Goal: Transaction & Acquisition: Subscribe to service/newsletter

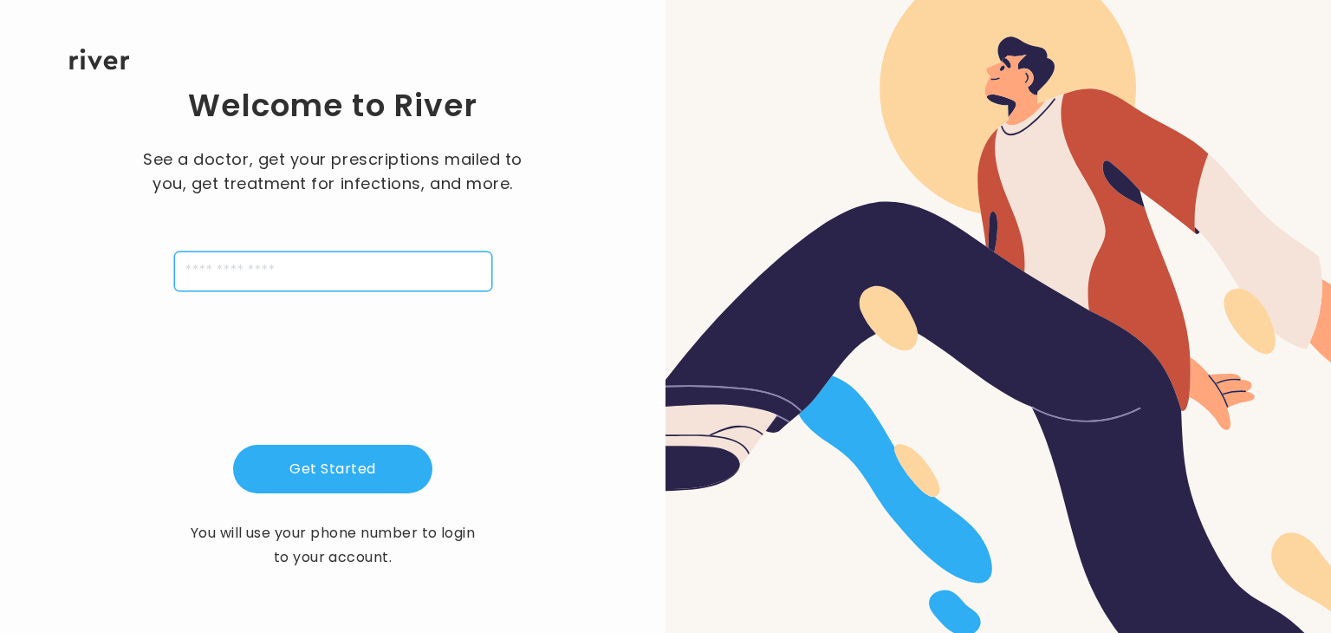
click at [298, 283] on input "tel" at bounding box center [333, 271] width 318 height 40
click at [187, 277] on input "**********" at bounding box center [333, 271] width 318 height 40
type input "**********"
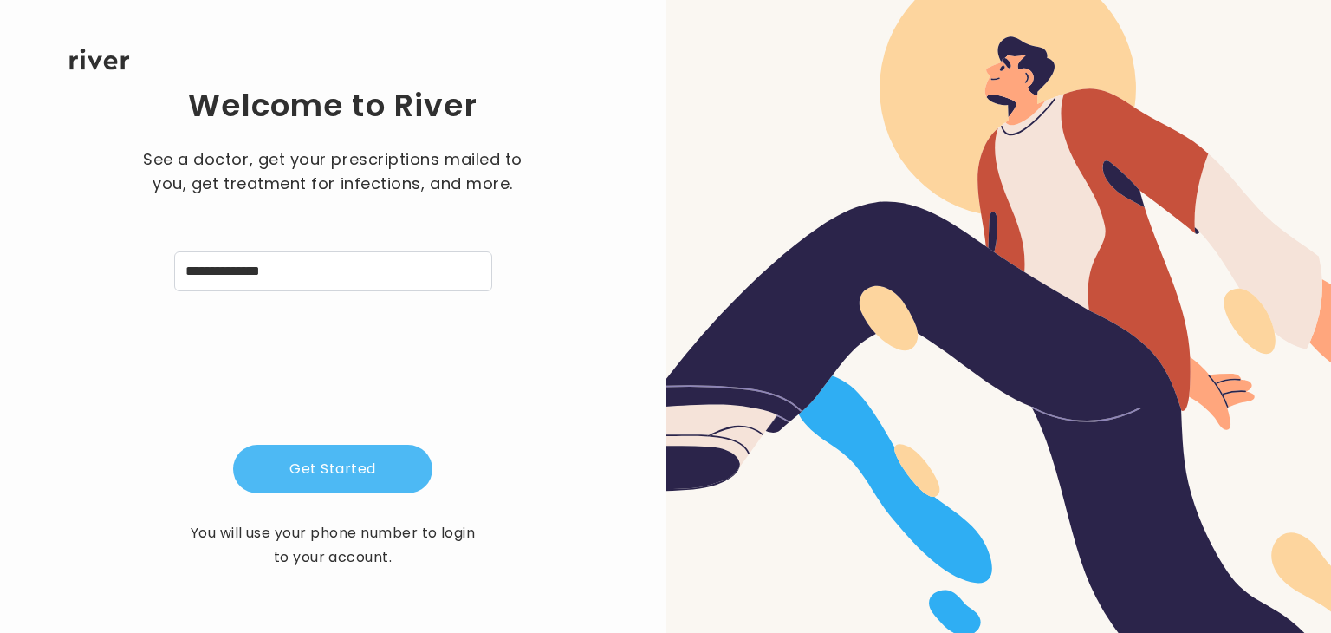
click at [345, 472] on button "Get Started" at bounding box center [332, 469] width 199 height 49
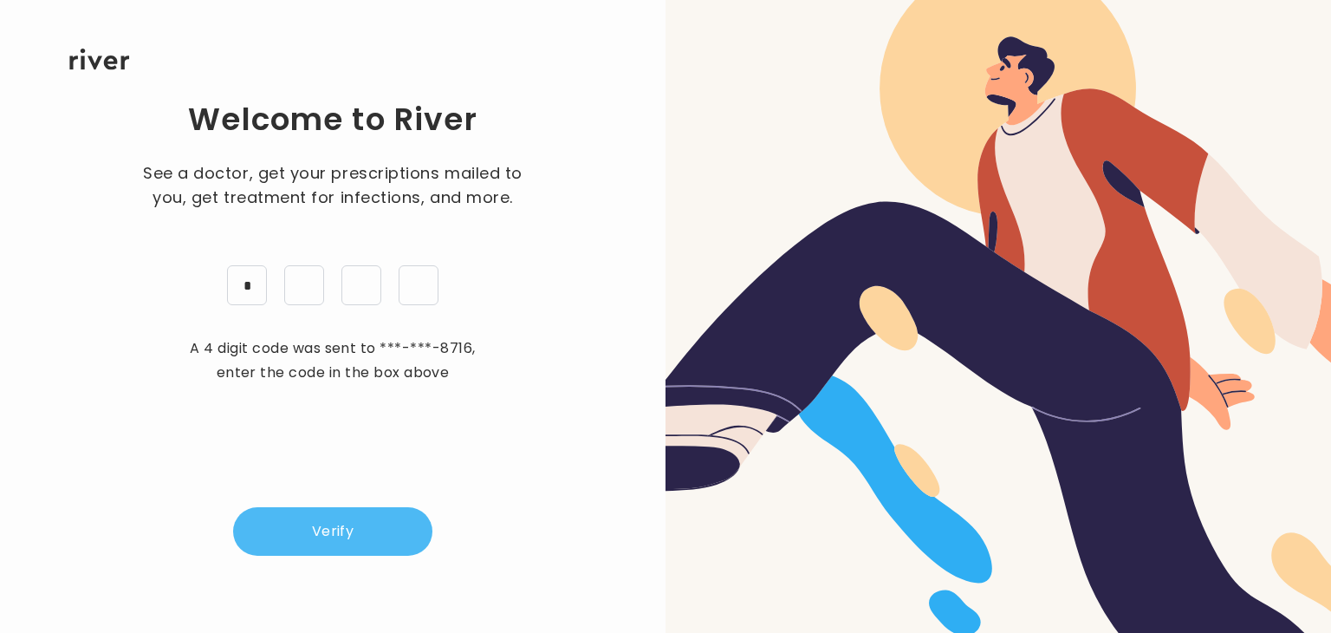
type input "*"
click at [374, 540] on button "Verify" at bounding box center [332, 531] width 199 height 49
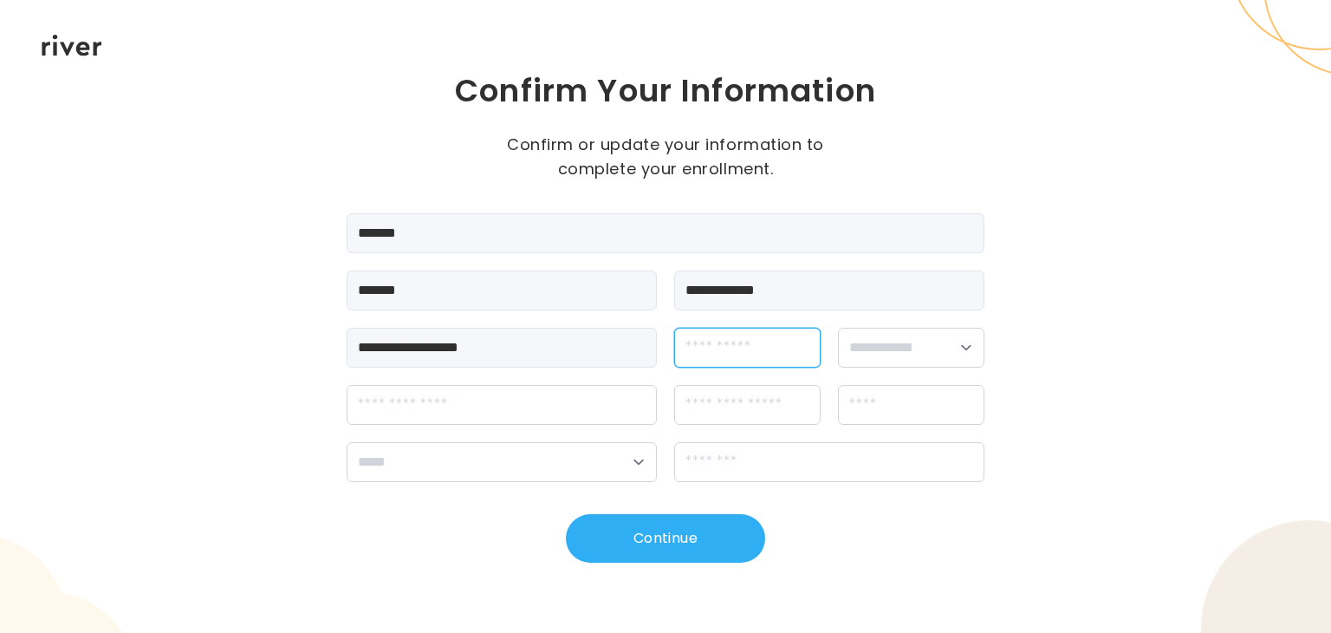
click at [719, 351] on input "dateOfBirth" at bounding box center [747, 348] width 146 height 40
type input "**********"
click at [888, 354] on select "**********" at bounding box center [911, 348] width 146 height 40
select select "******"
click at [838, 328] on select "**********" at bounding box center [911, 348] width 146 height 40
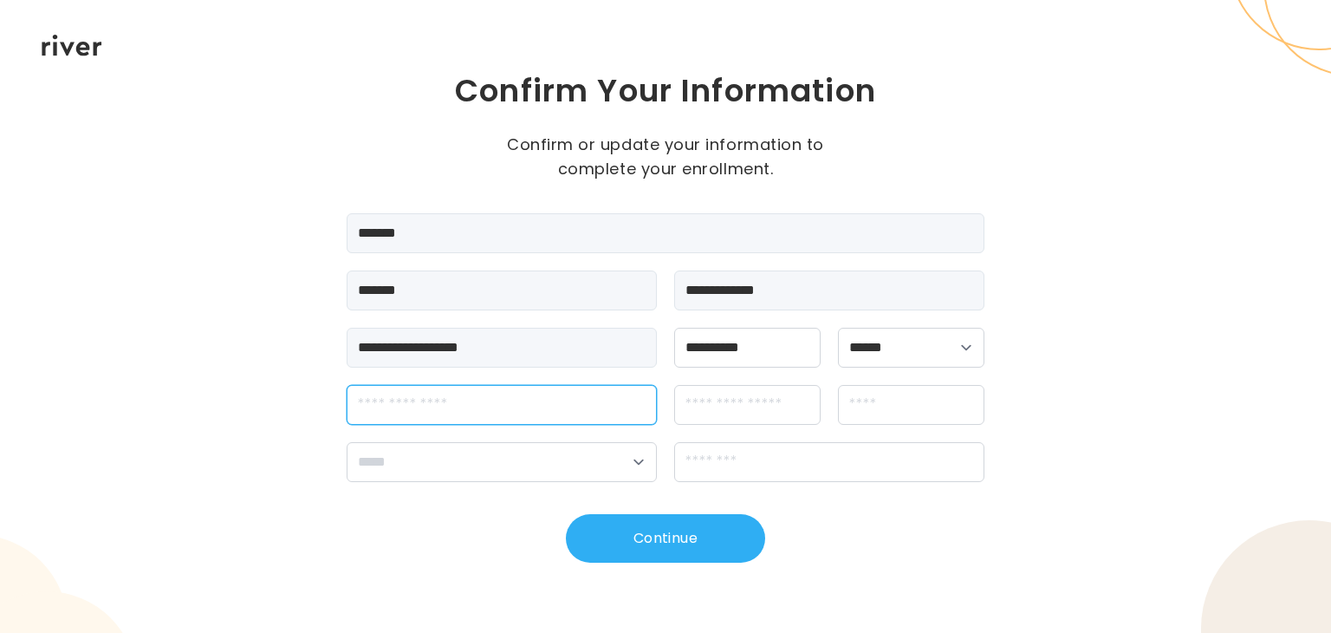
click at [607, 420] on input "streetAddress" at bounding box center [502, 405] width 310 height 40
type input "**********"
click at [914, 397] on input "city" at bounding box center [911, 405] width 146 height 40
type input "**********"
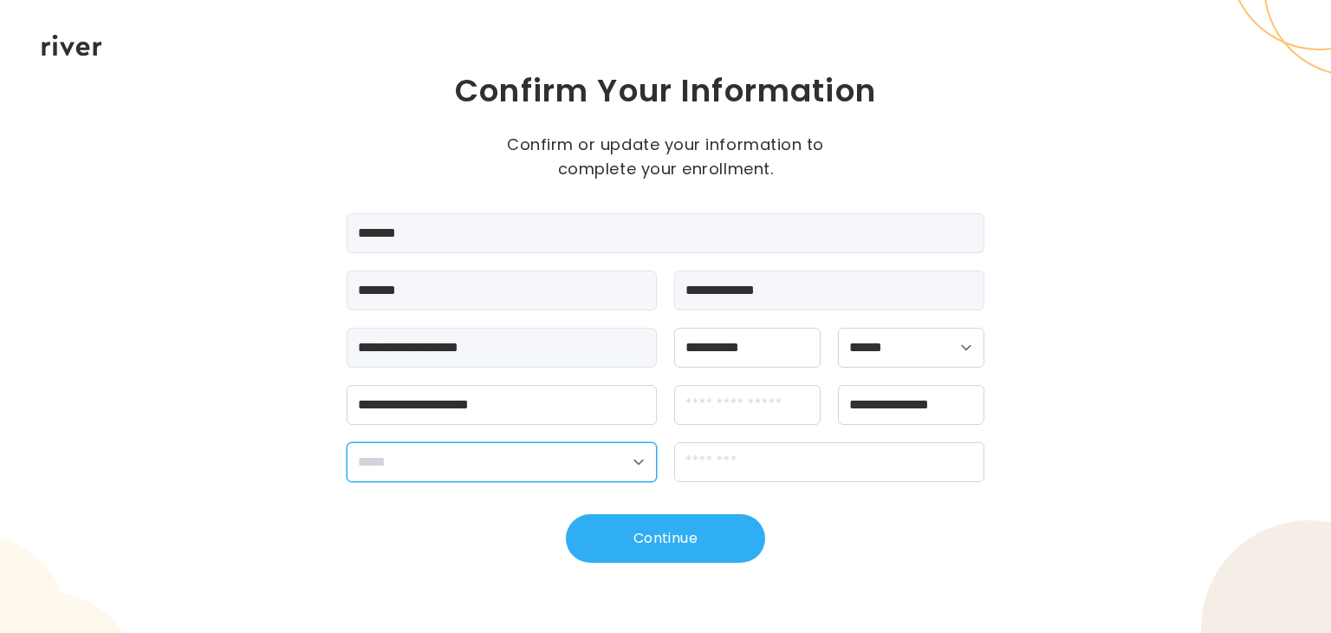
select select "**"
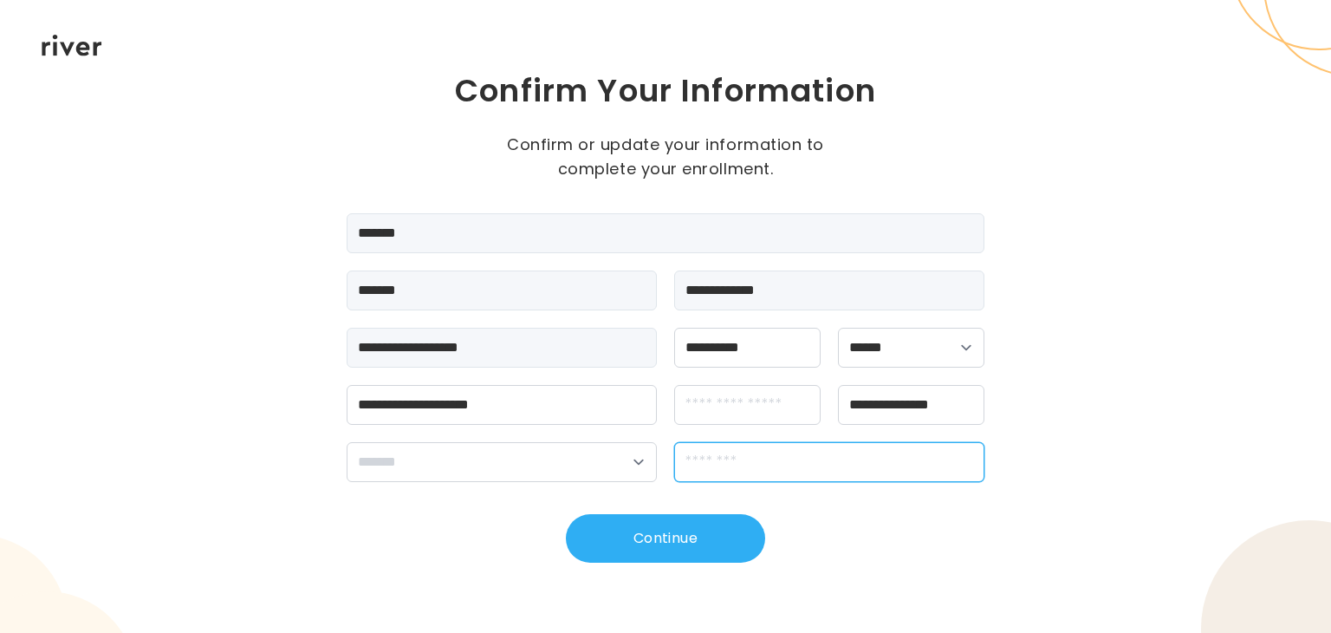
type input "*****"
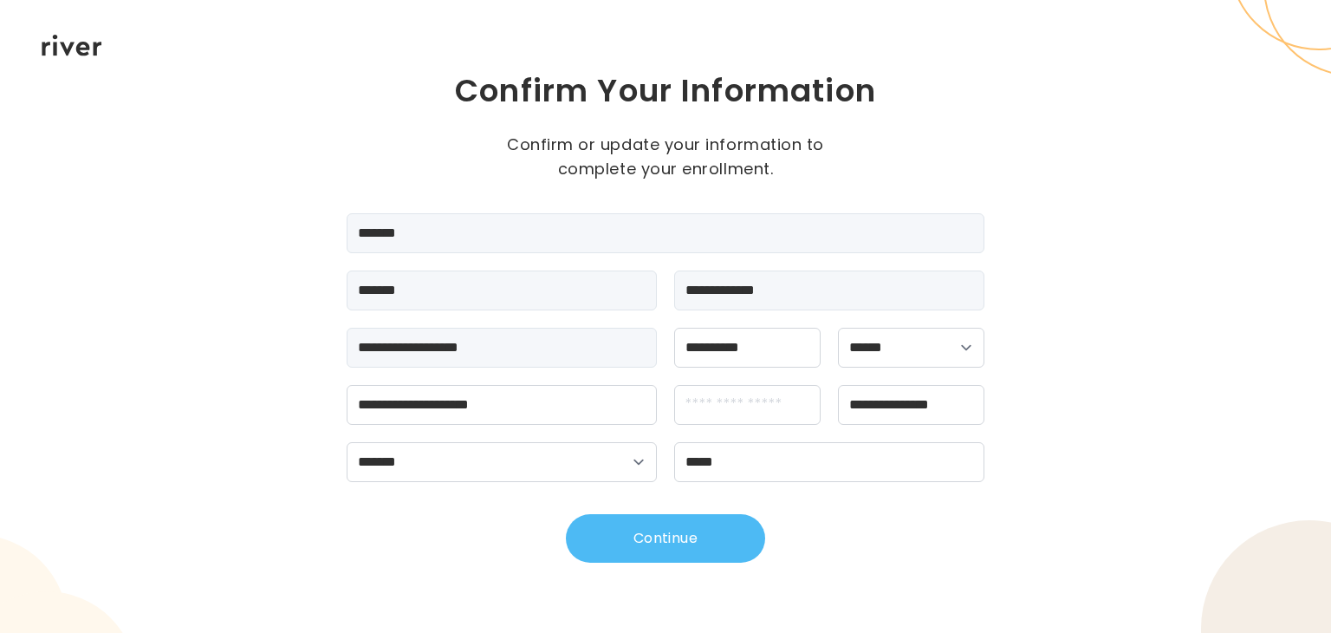
click at [658, 546] on button "Continue" at bounding box center [665, 538] width 199 height 49
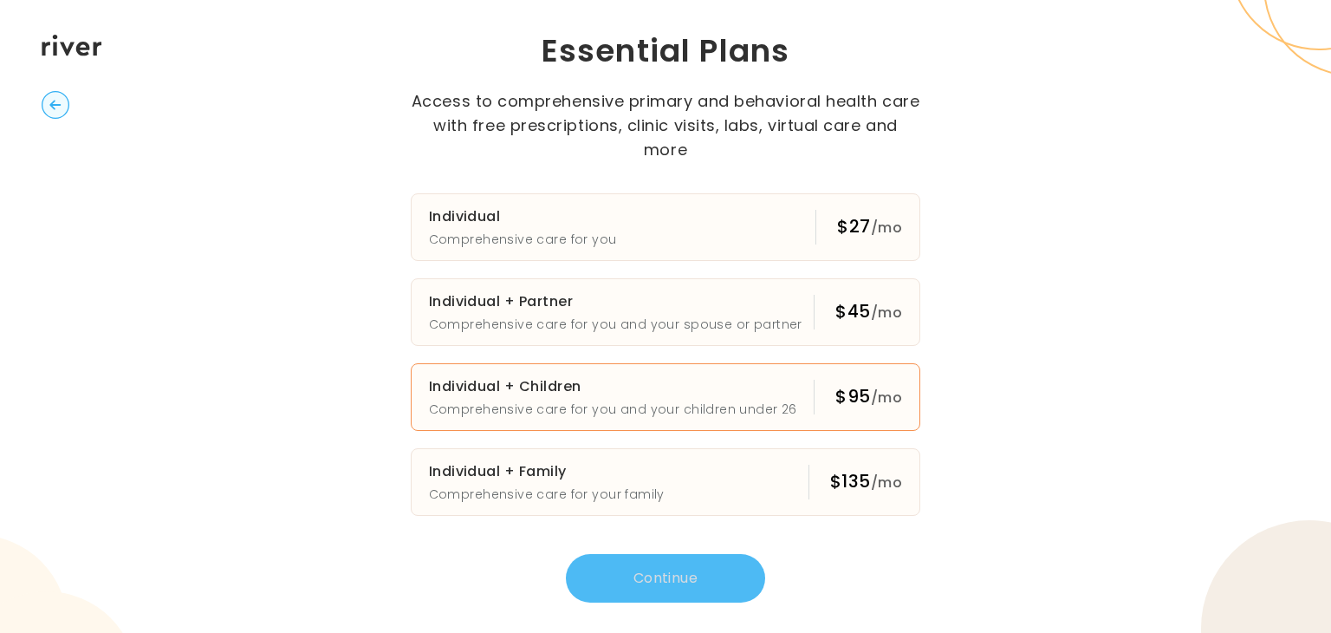
click at [615, 374] on h3 "Individual + Children" at bounding box center [613, 386] width 368 height 24
click at [674, 573] on button "Continue" at bounding box center [665, 578] width 199 height 49
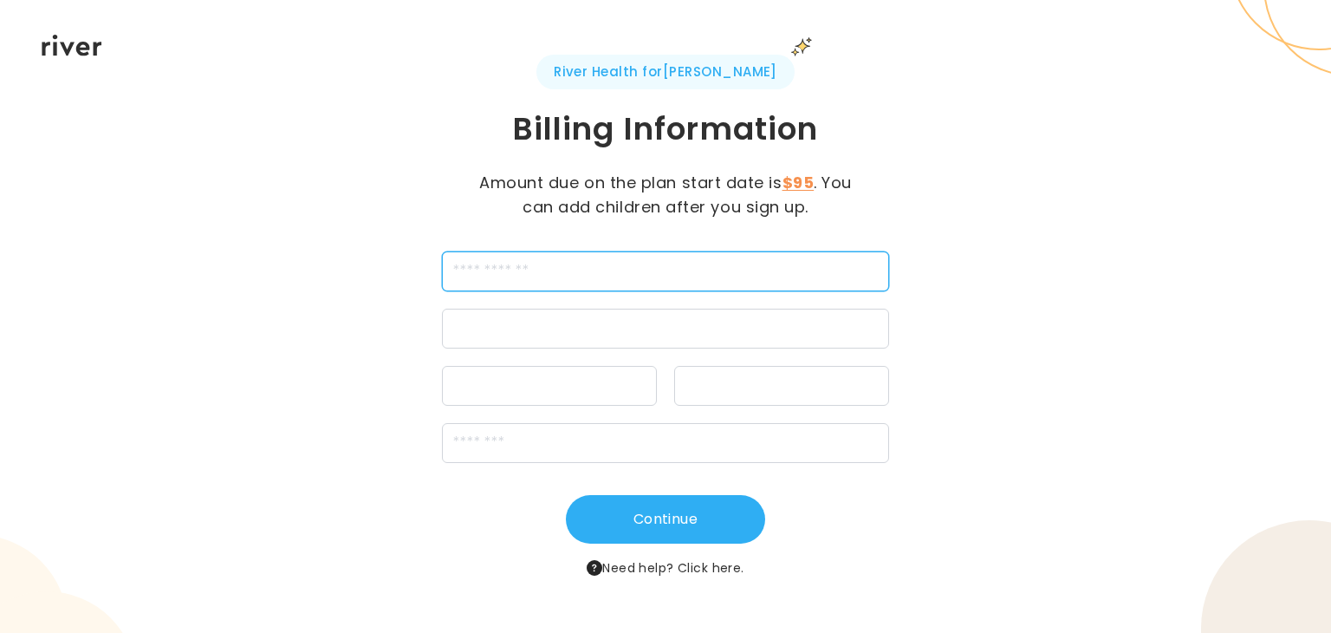
click at [666, 289] on input "cardName" at bounding box center [665, 271] width 446 height 40
type input "*"
type input "**********"
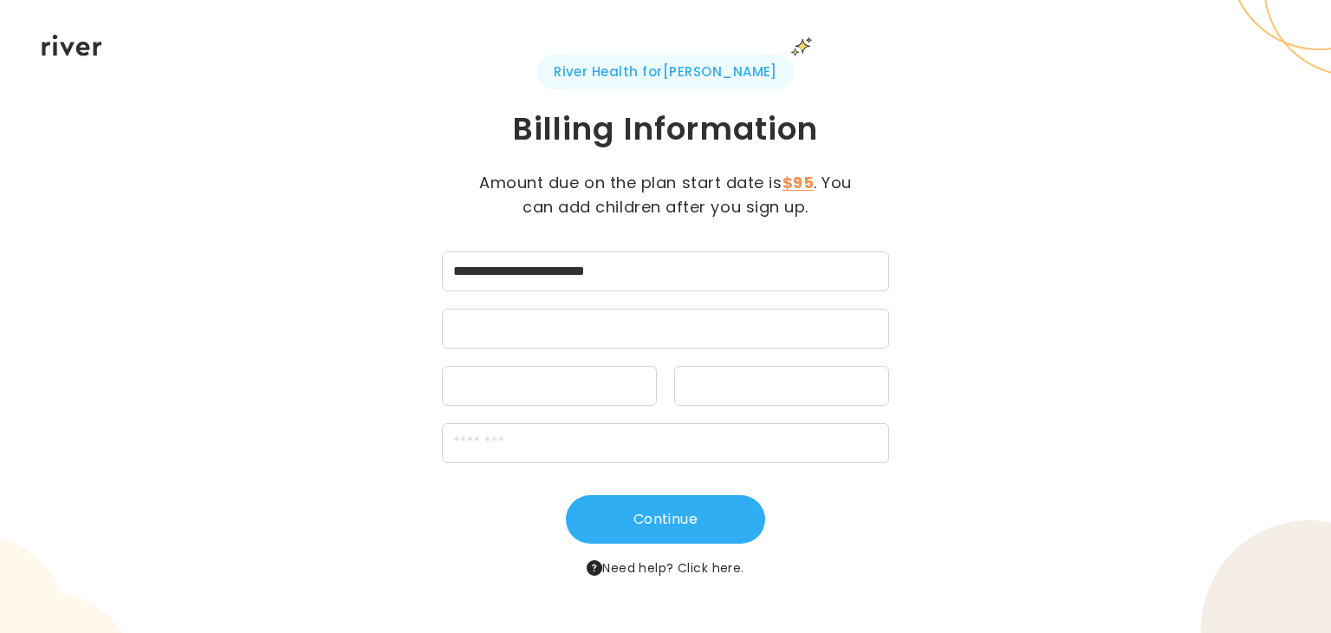
click at [603, 371] on div at bounding box center [549, 386] width 215 height 40
click at [776, 371] on div at bounding box center [781, 386] width 215 height 40
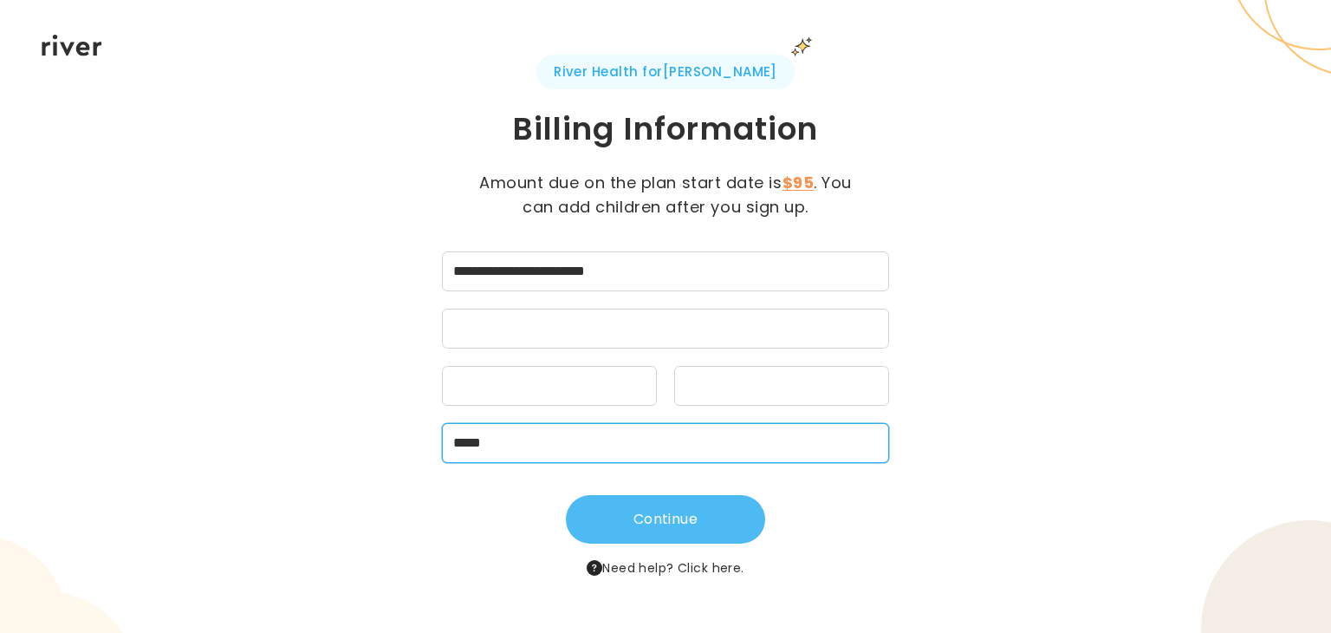
type input "*****"
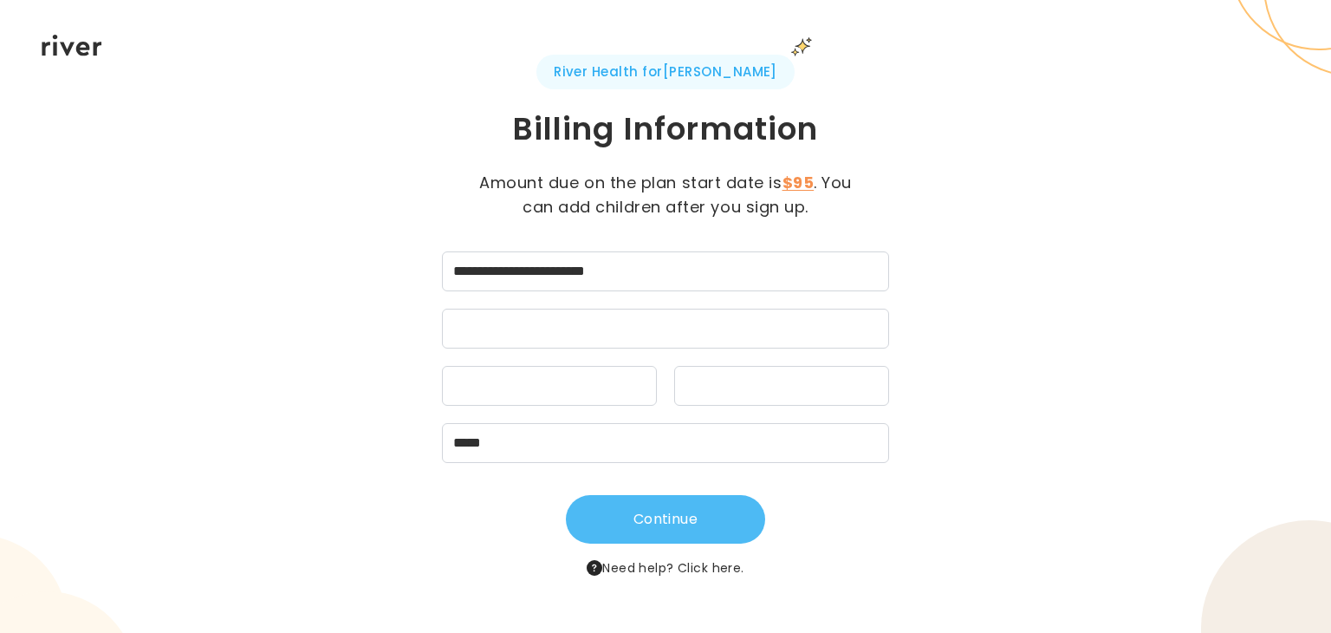
click at [709, 511] on button "Continue" at bounding box center [665, 519] width 199 height 49
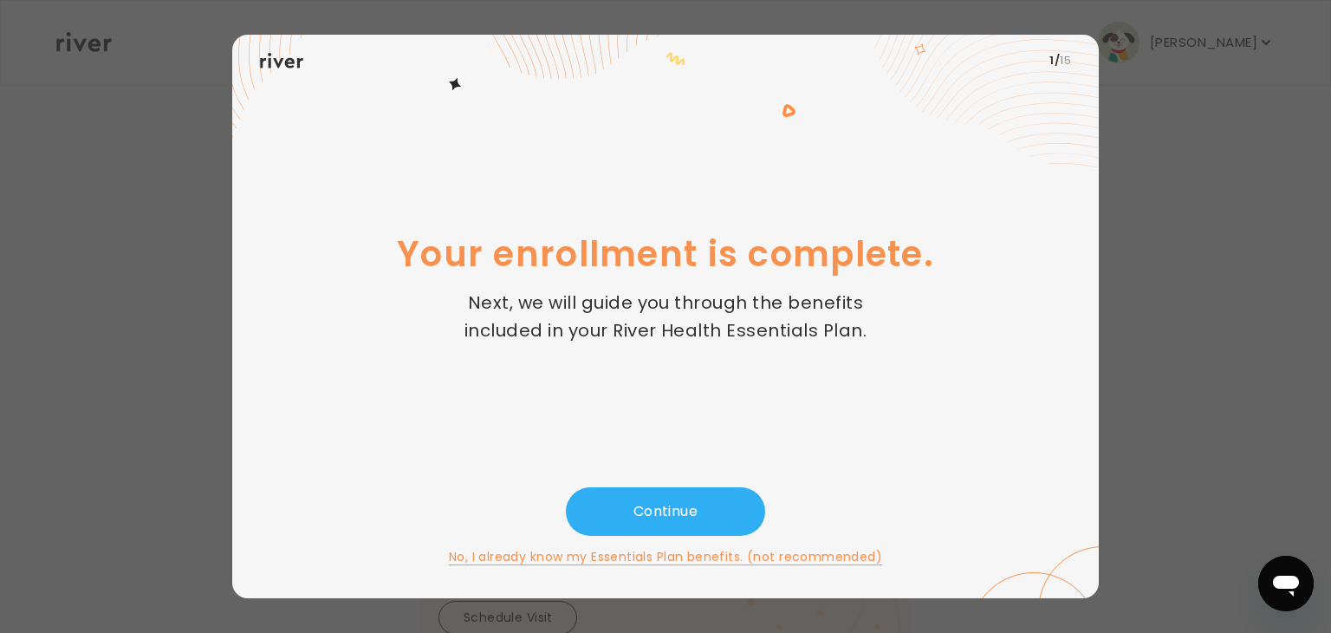
click at [709, 511] on button "Continue" at bounding box center [665, 511] width 199 height 49
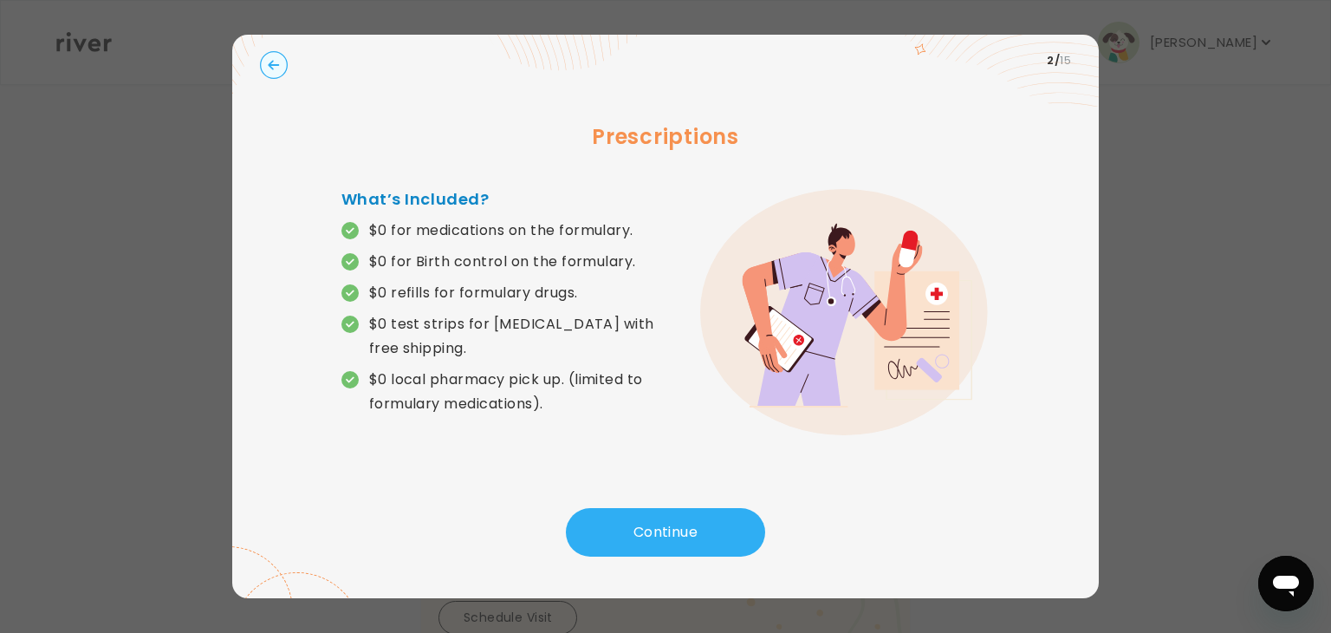
click at [709, 511] on button "Continue" at bounding box center [665, 532] width 199 height 49
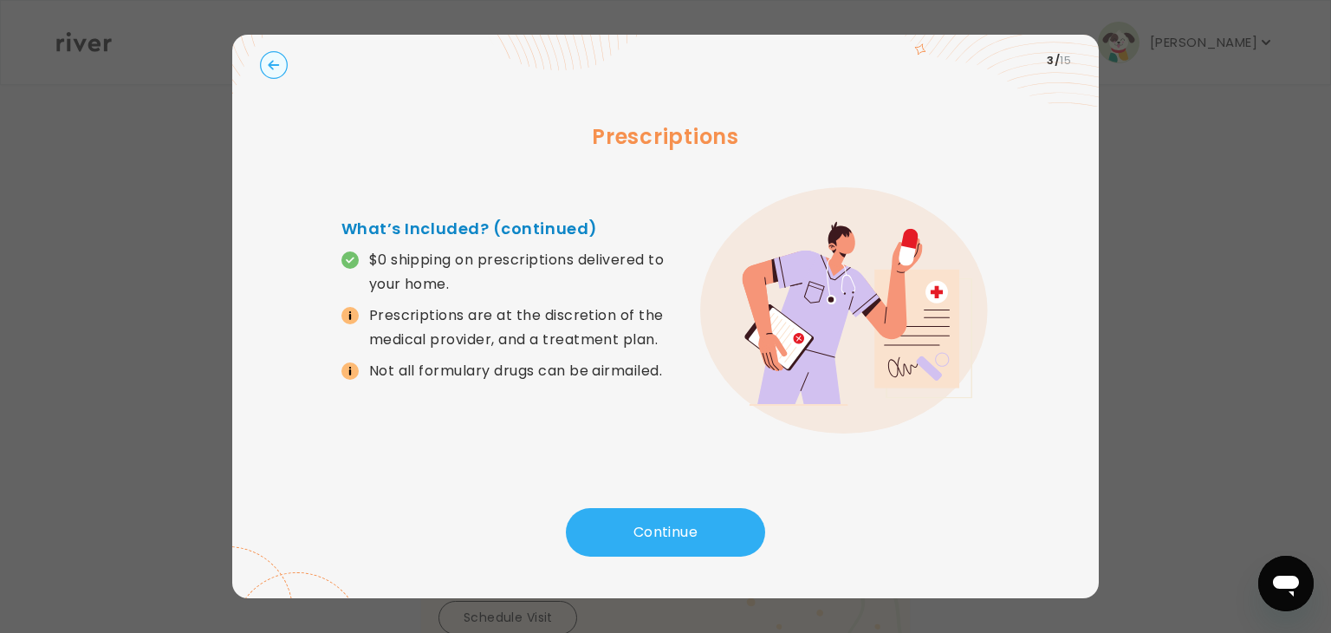
click at [709, 511] on button "Continue" at bounding box center [665, 532] width 199 height 49
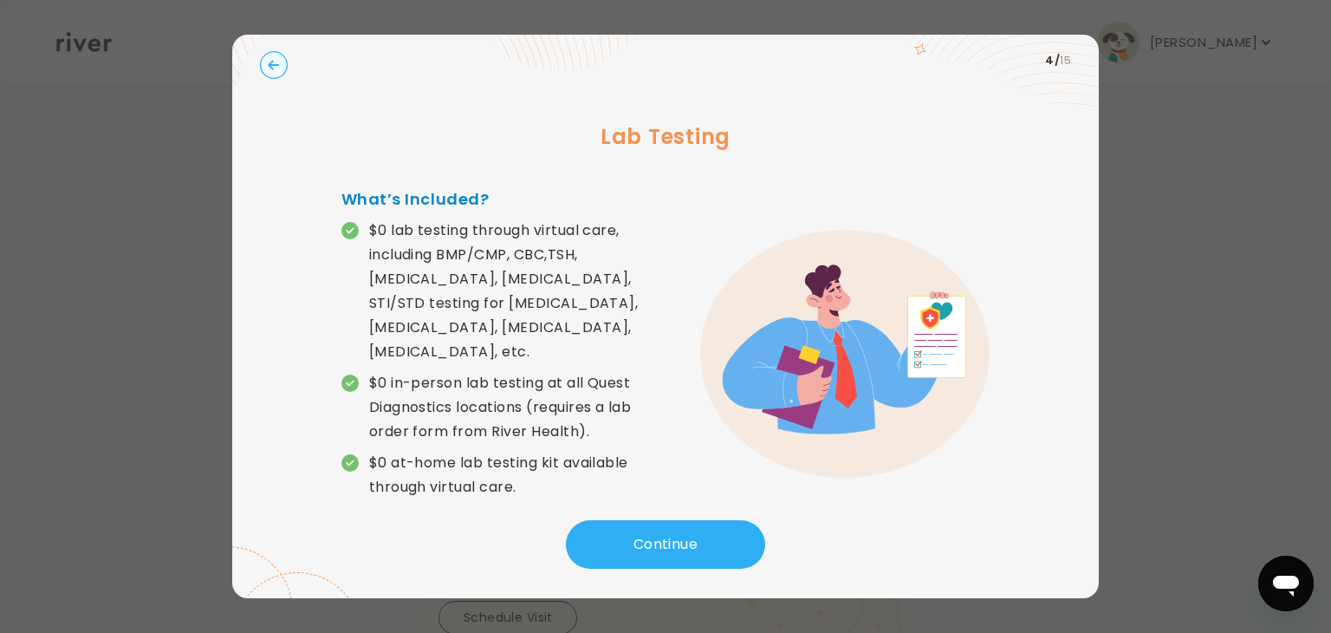
click at [709, 520] on button "Continue" at bounding box center [665, 544] width 199 height 49
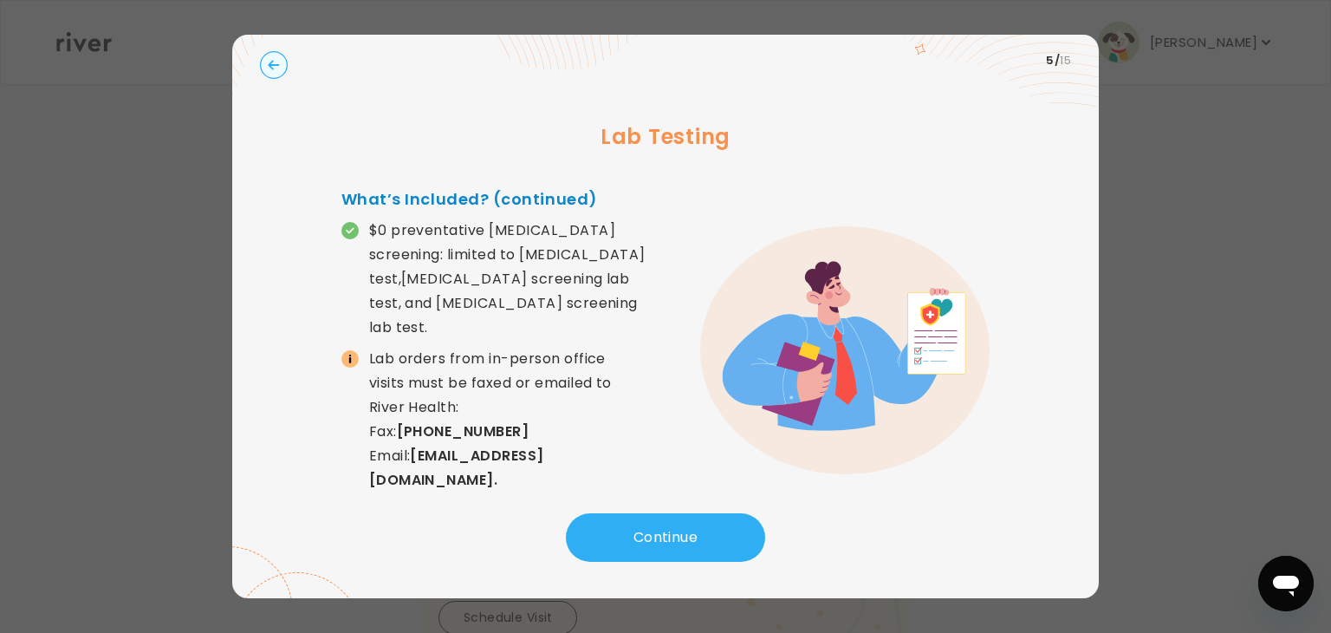
click at [709, 513] on button "Continue" at bounding box center [665, 537] width 199 height 49
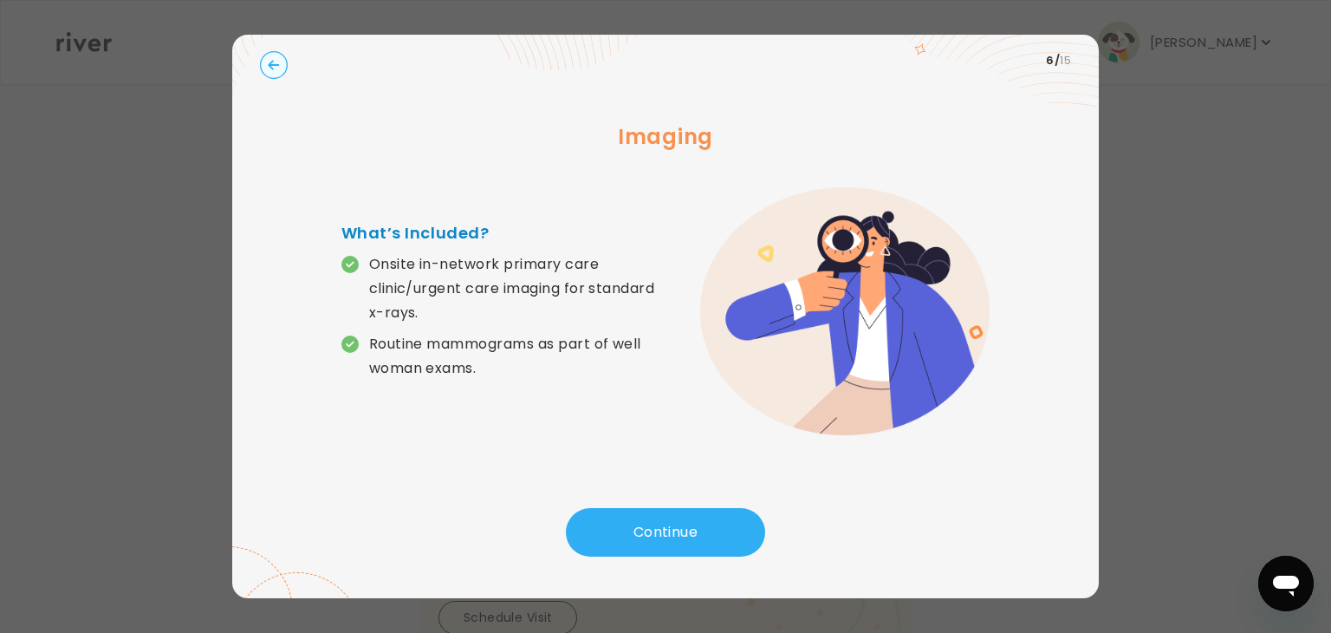
click at [709, 511] on button "Continue" at bounding box center [665, 532] width 199 height 49
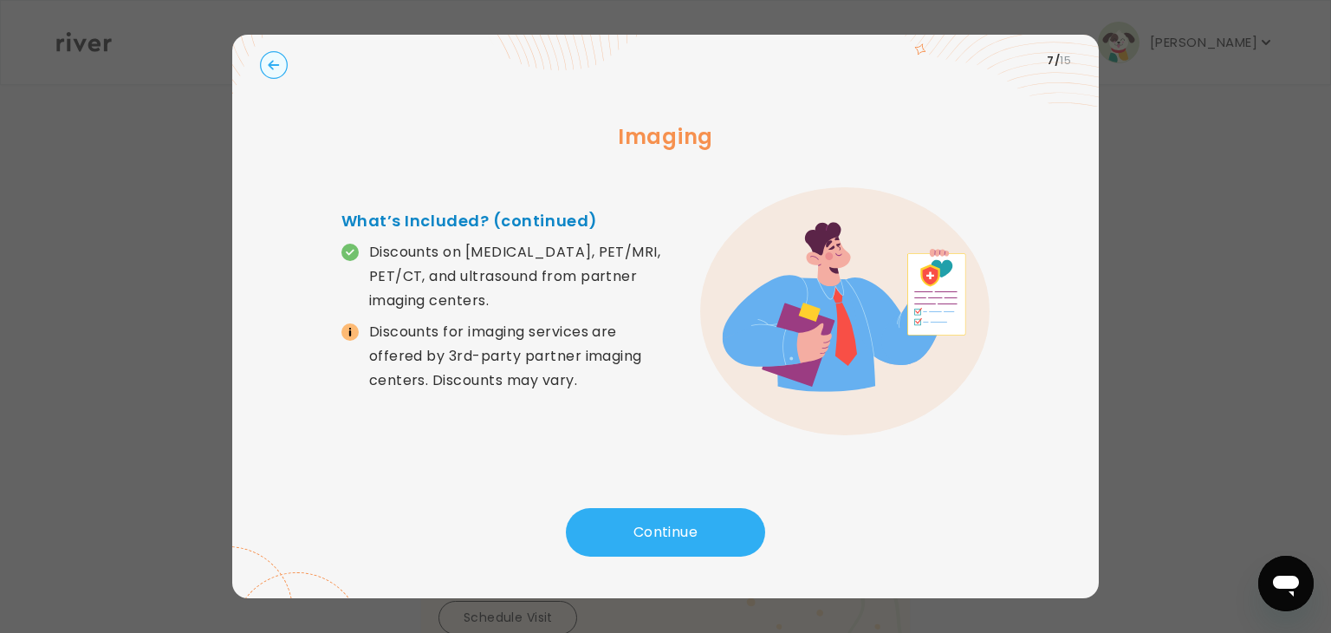
click at [709, 511] on button "Continue" at bounding box center [665, 532] width 199 height 49
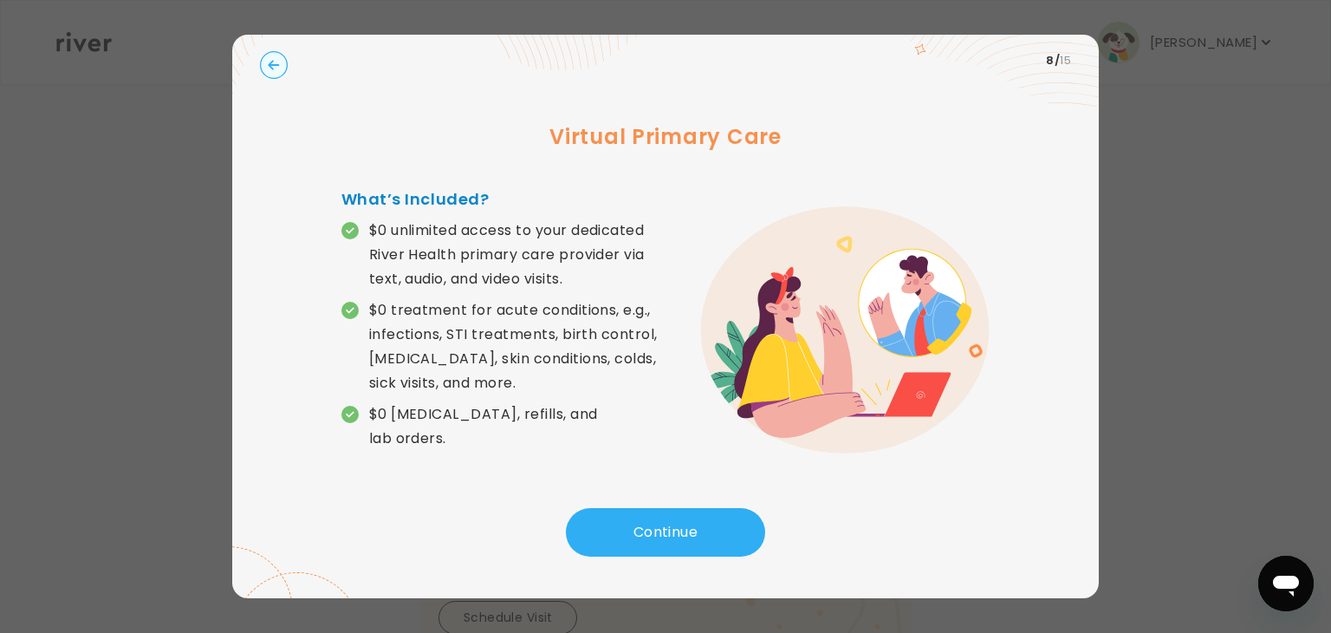
click at [709, 511] on button "Continue" at bounding box center [665, 532] width 199 height 49
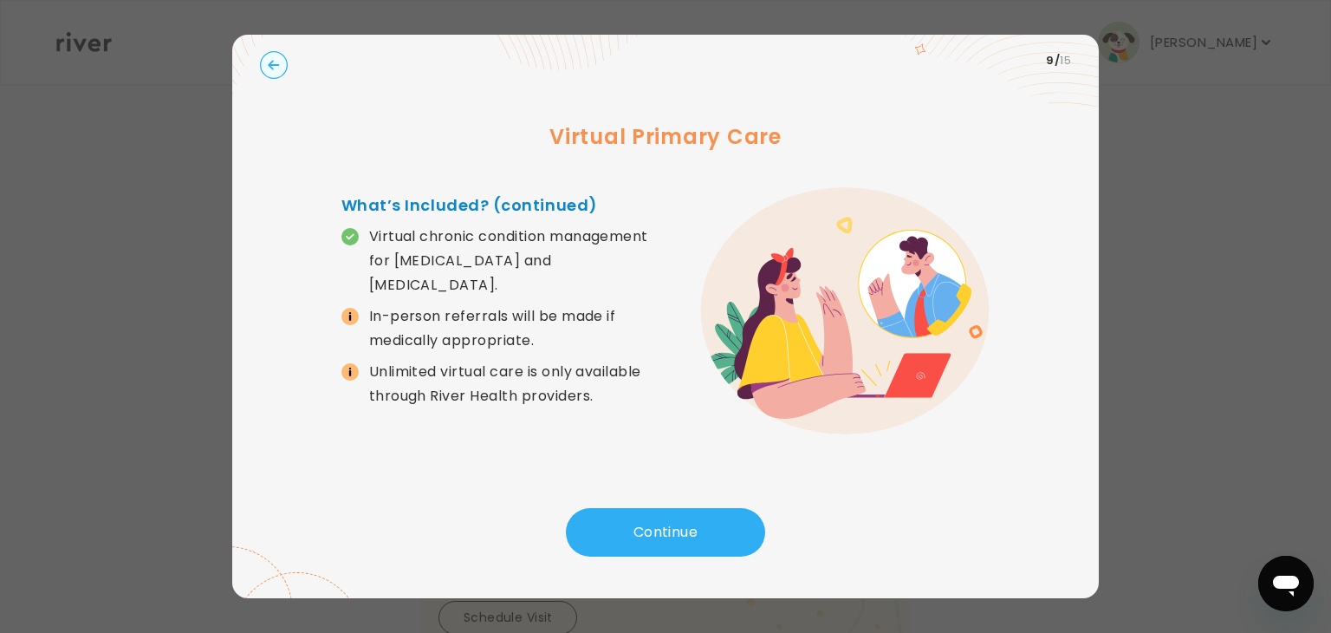
click at [709, 511] on button "Continue" at bounding box center [665, 532] width 199 height 49
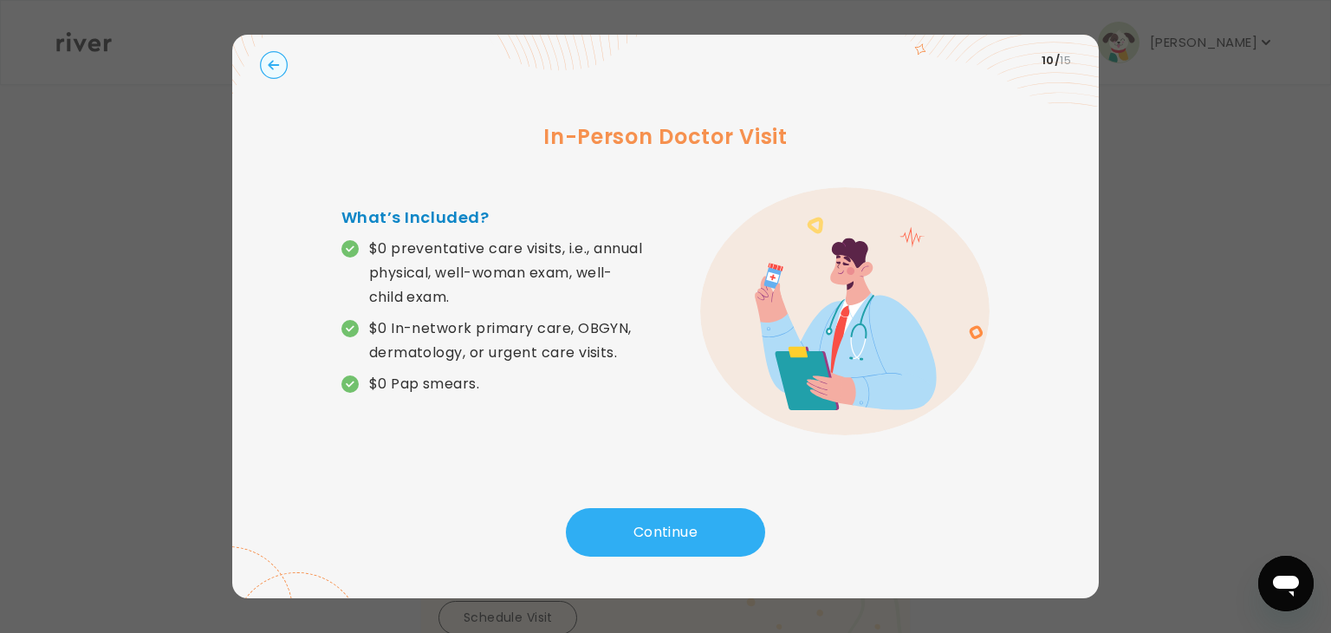
click at [709, 511] on button "Continue" at bounding box center [665, 532] width 199 height 49
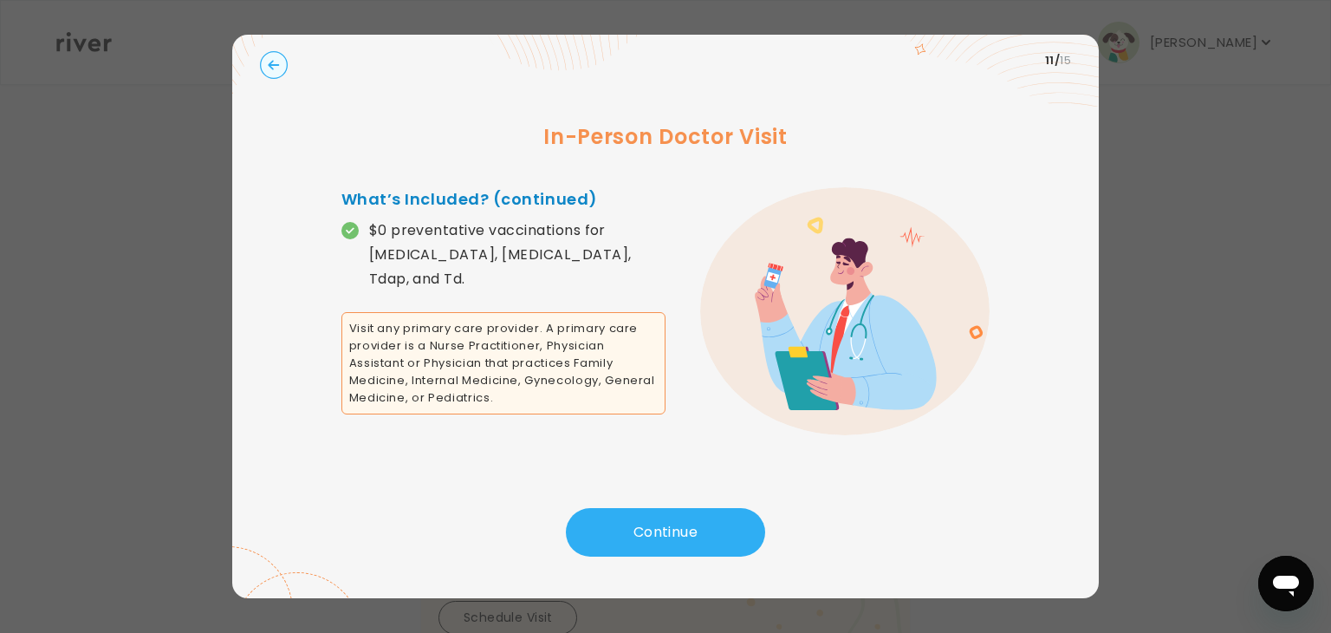
click at [709, 511] on button "Continue" at bounding box center [665, 532] width 199 height 49
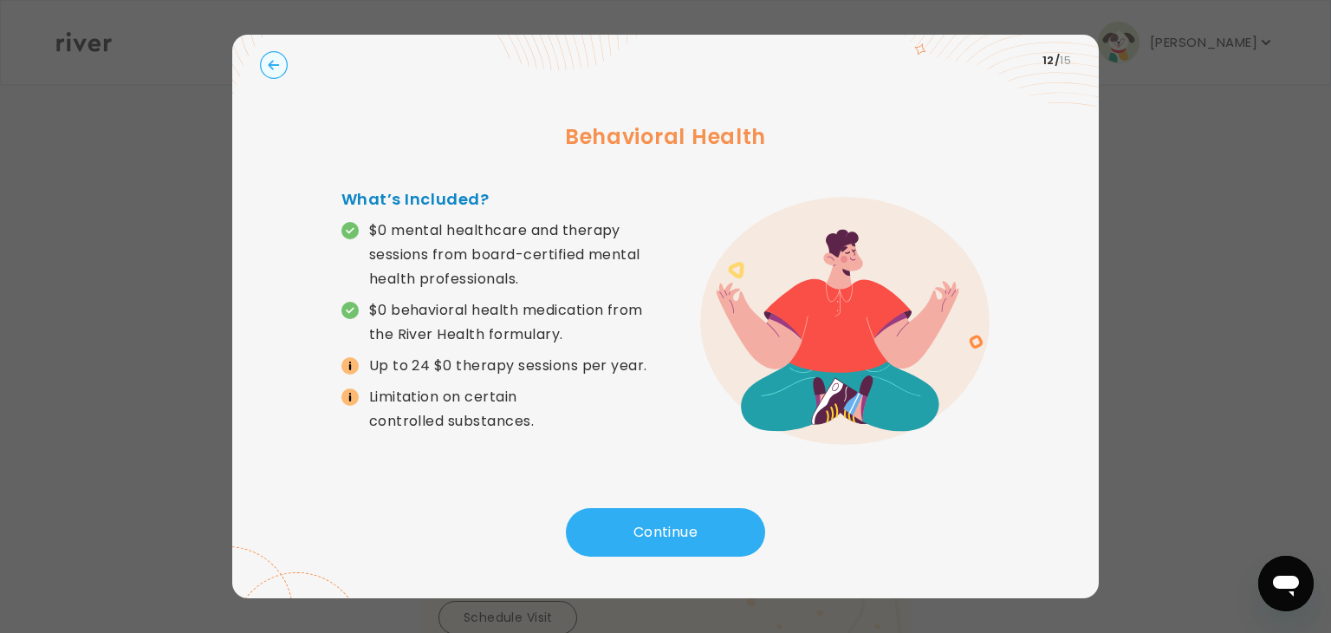
click at [709, 511] on button "Continue" at bounding box center [665, 532] width 199 height 49
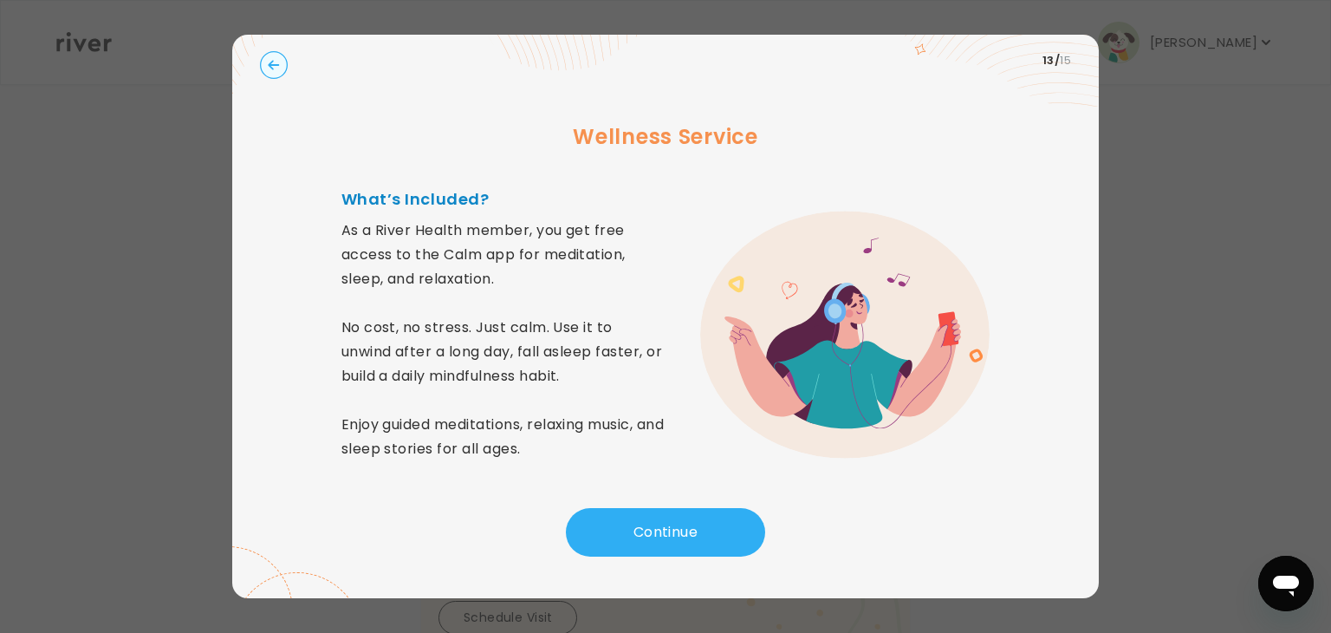
click at [709, 511] on button "Continue" at bounding box center [665, 532] width 199 height 49
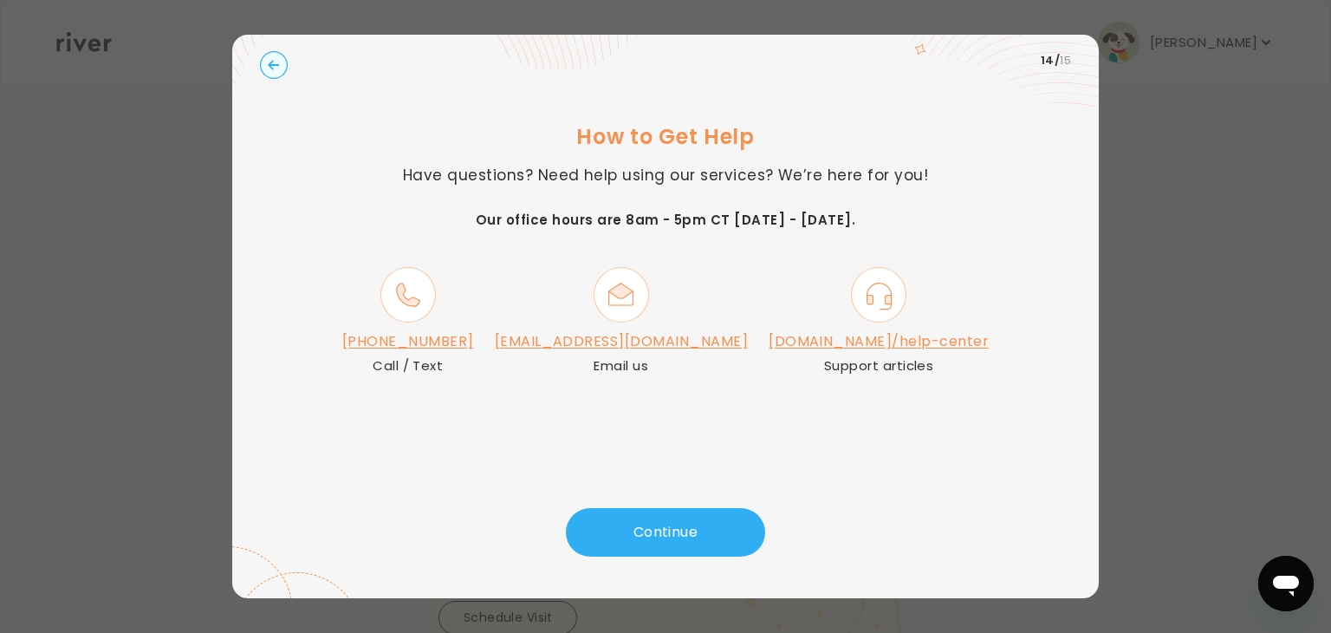
click at [709, 511] on button "Continue" at bounding box center [665, 532] width 199 height 49
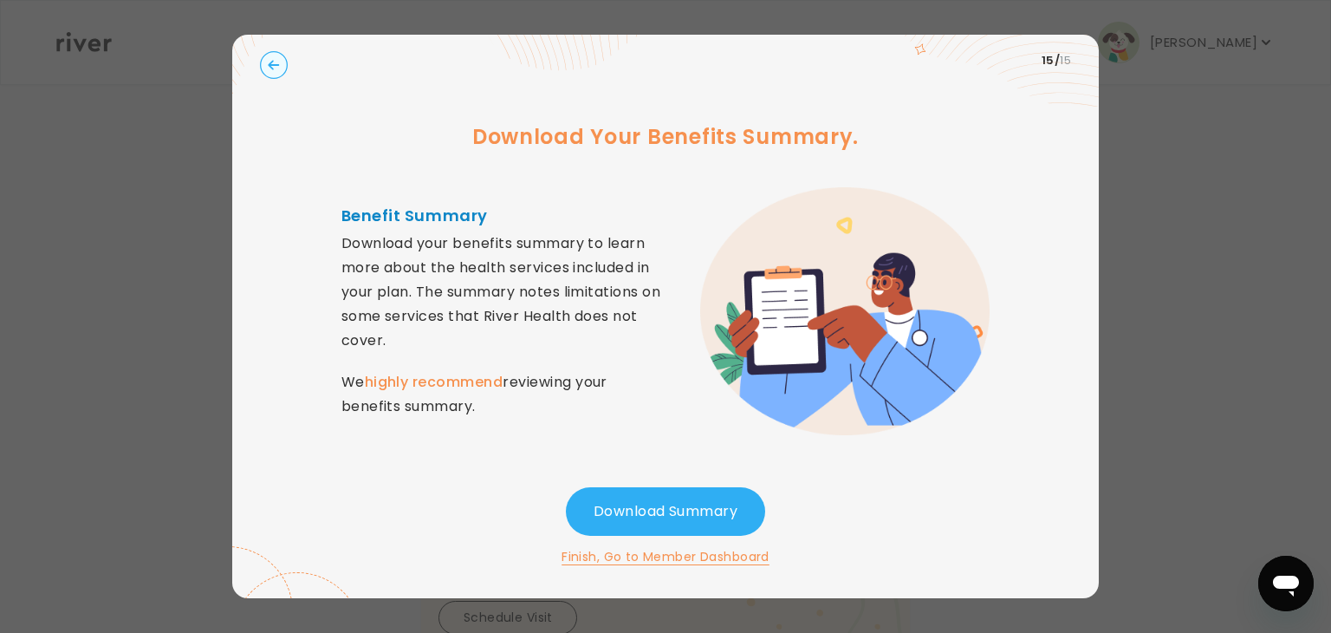
click at [709, 511] on button "Download Summary" at bounding box center [665, 511] width 199 height 49
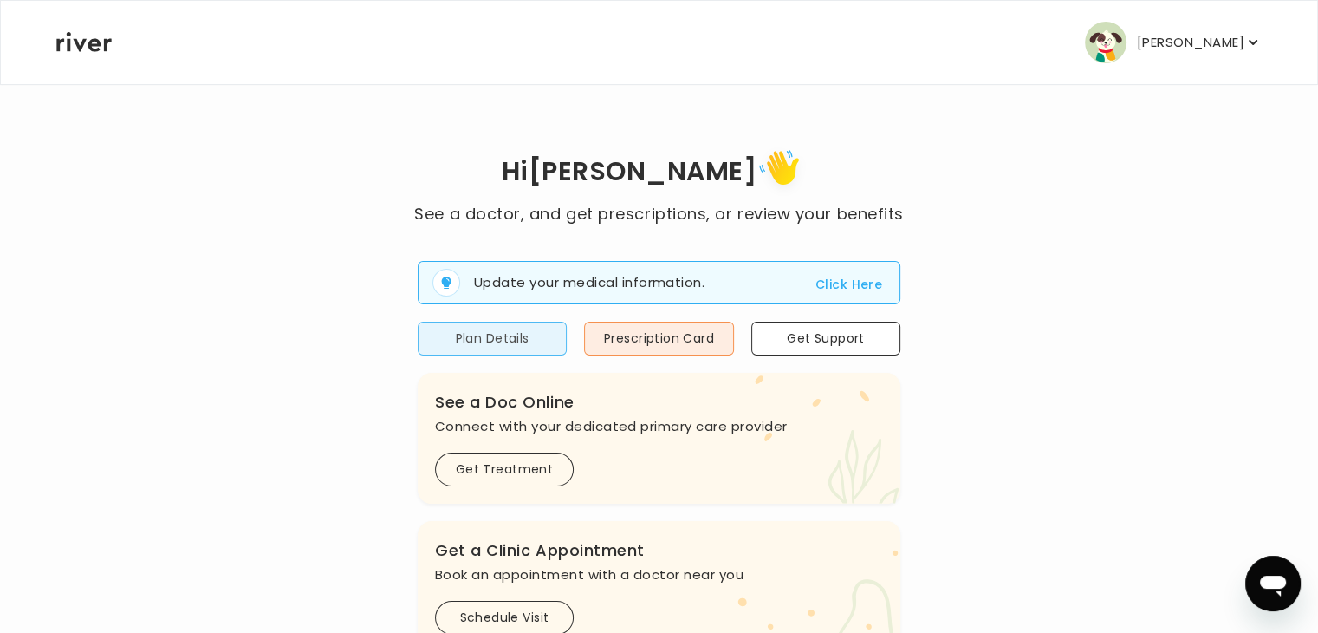
click at [536, 332] on button "Plan Details" at bounding box center [492, 339] width 149 height 34
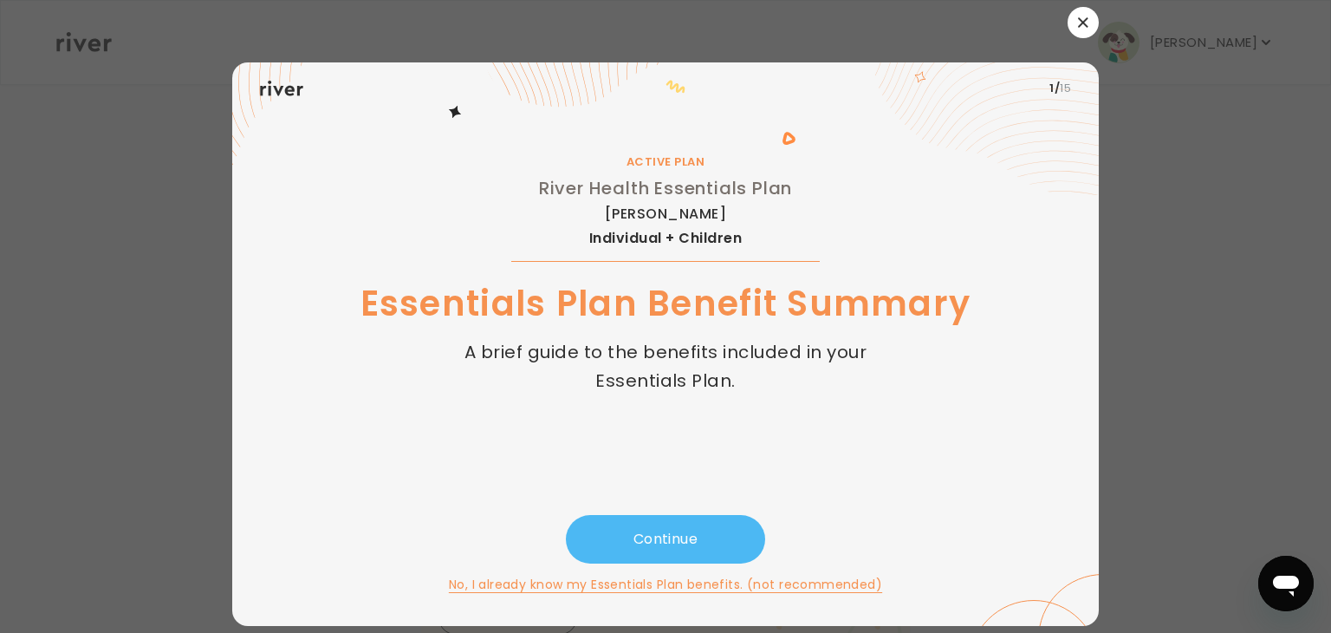
click at [634, 530] on button "Continue" at bounding box center [665, 539] width 199 height 49
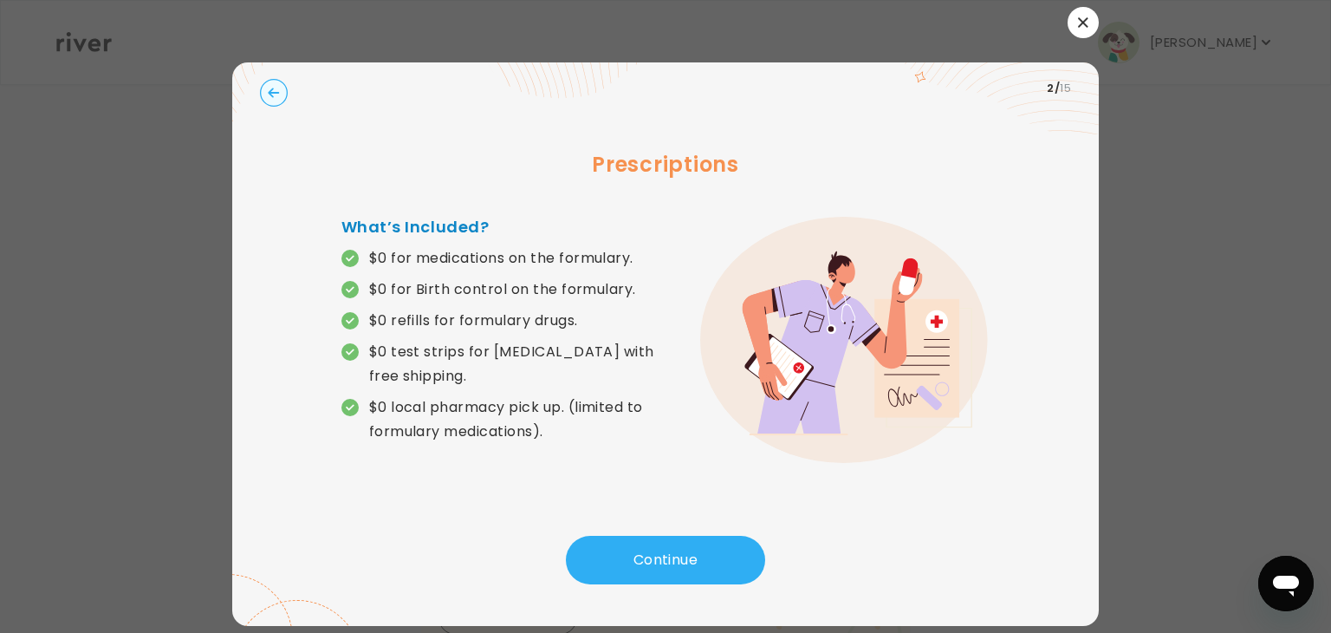
click at [1088, 15] on button "button" at bounding box center [1083, 22] width 31 height 31
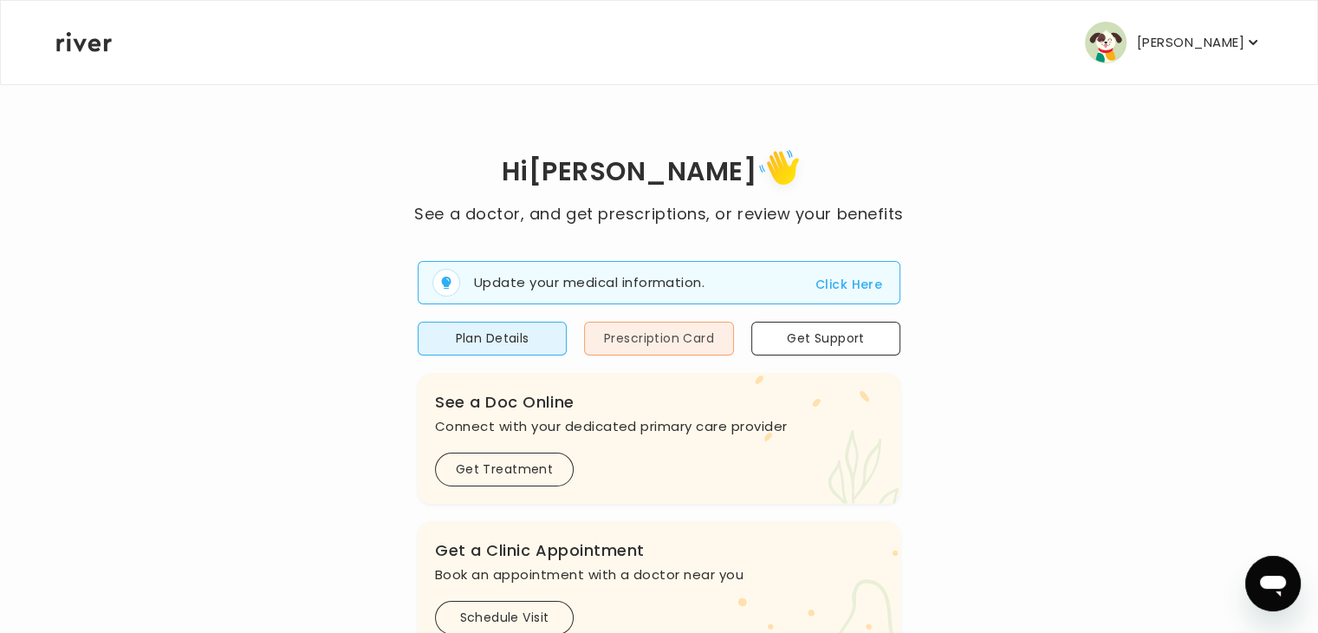
click at [669, 340] on button "Prescription Card" at bounding box center [658, 339] width 149 height 34
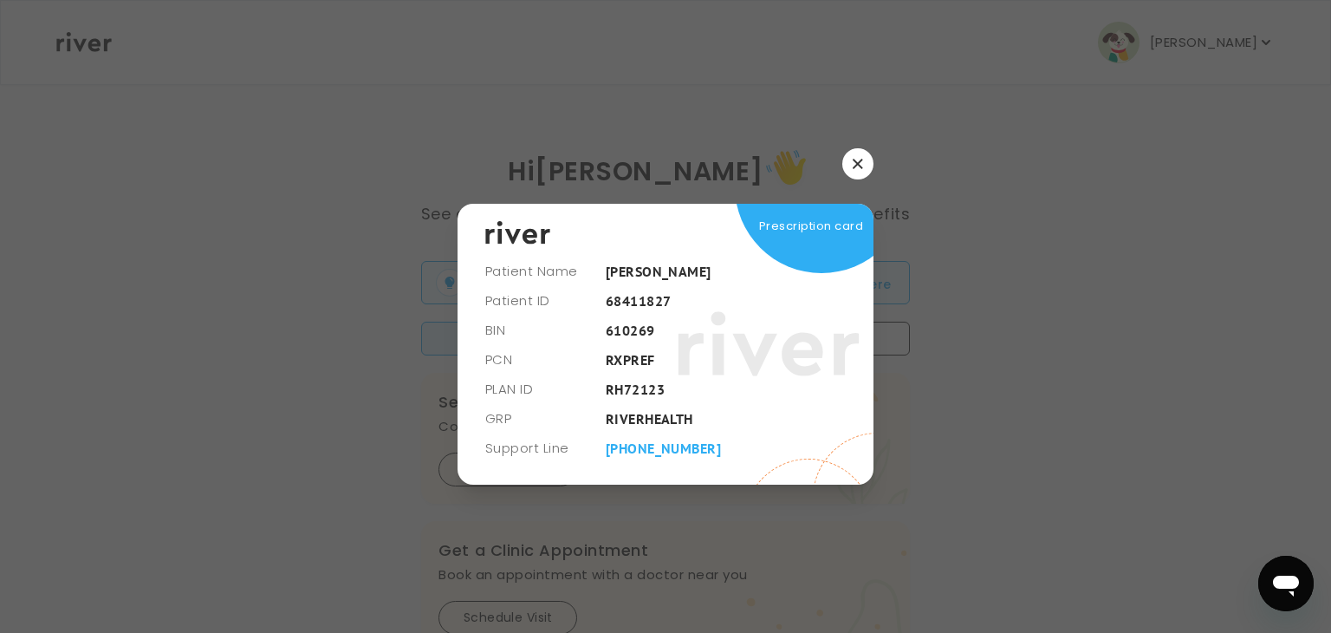
click at [853, 174] on button "button" at bounding box center [858, 163] width 31 height 31
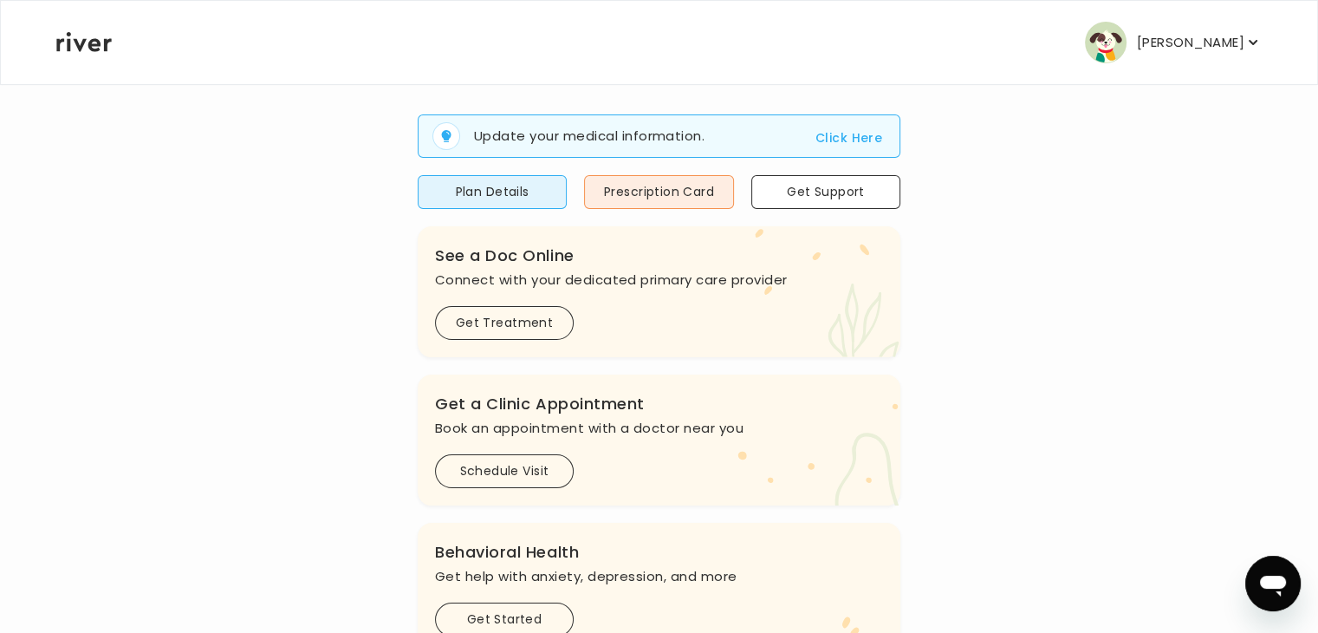
scroll to position [142, 0]
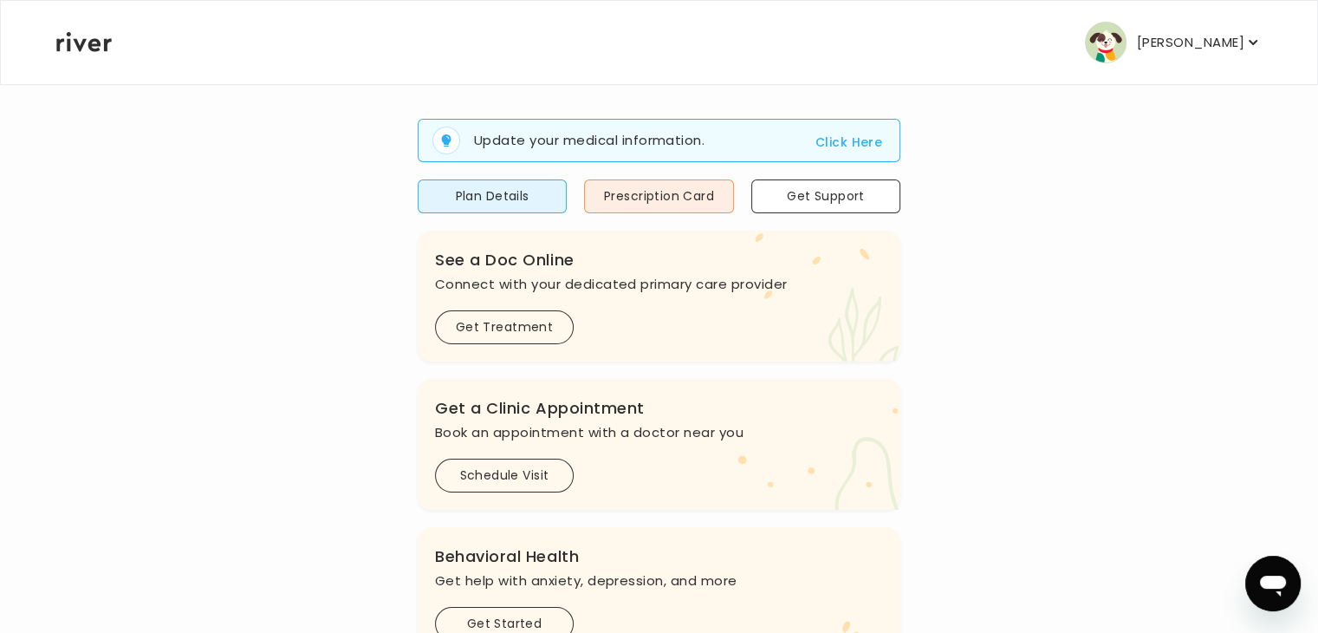
click at [1246, 52] on button "[PERSON_NAME]" at bounding box center [1173, 43] width 177 height 42
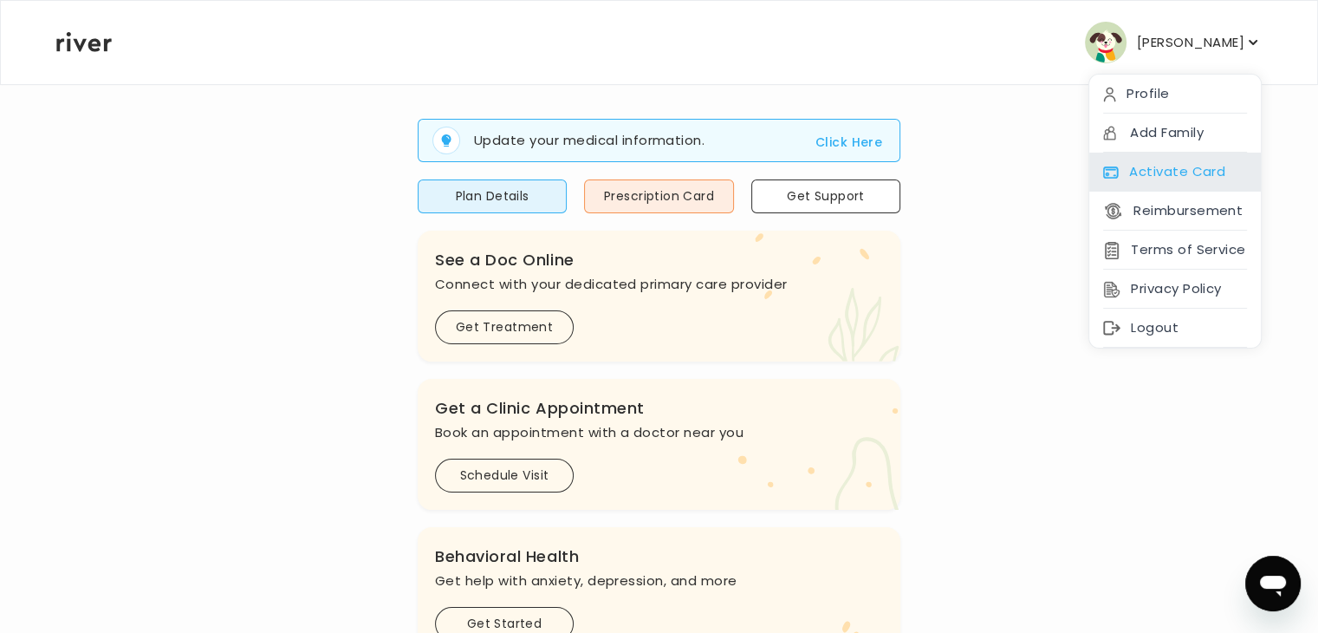
click at [1144, 172] on div "Activate Card" at bounding box center [1176, 172] width 172 height 39
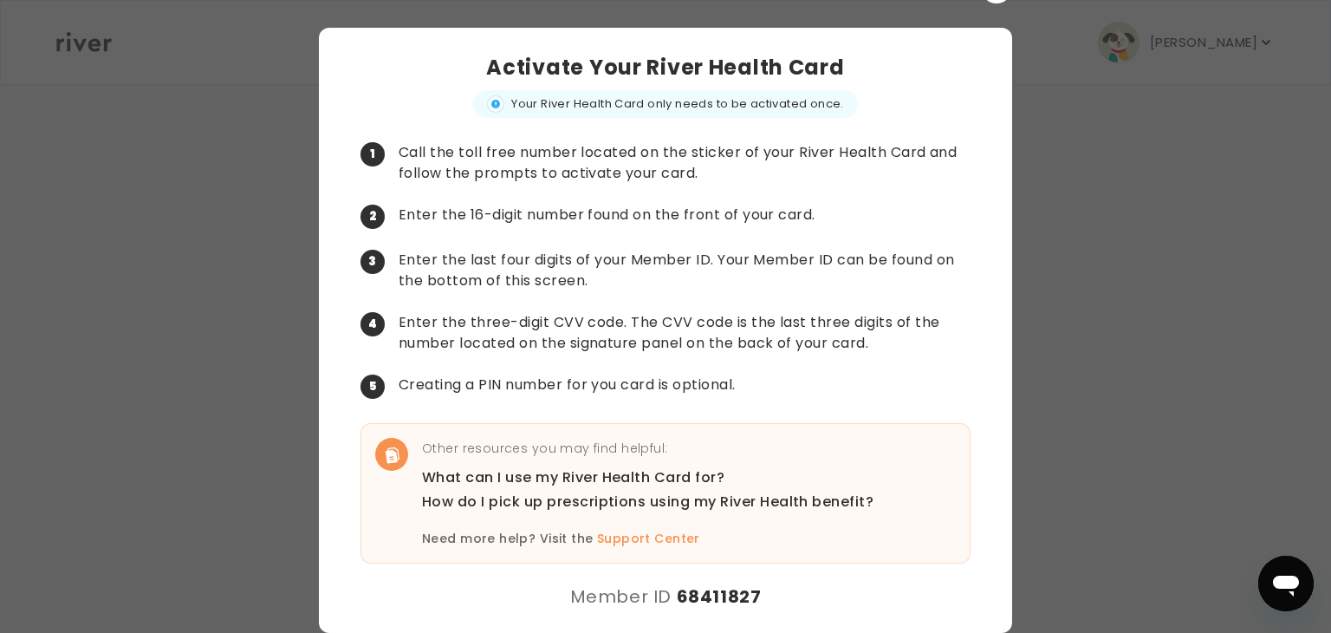
scroll to position [0, 0]
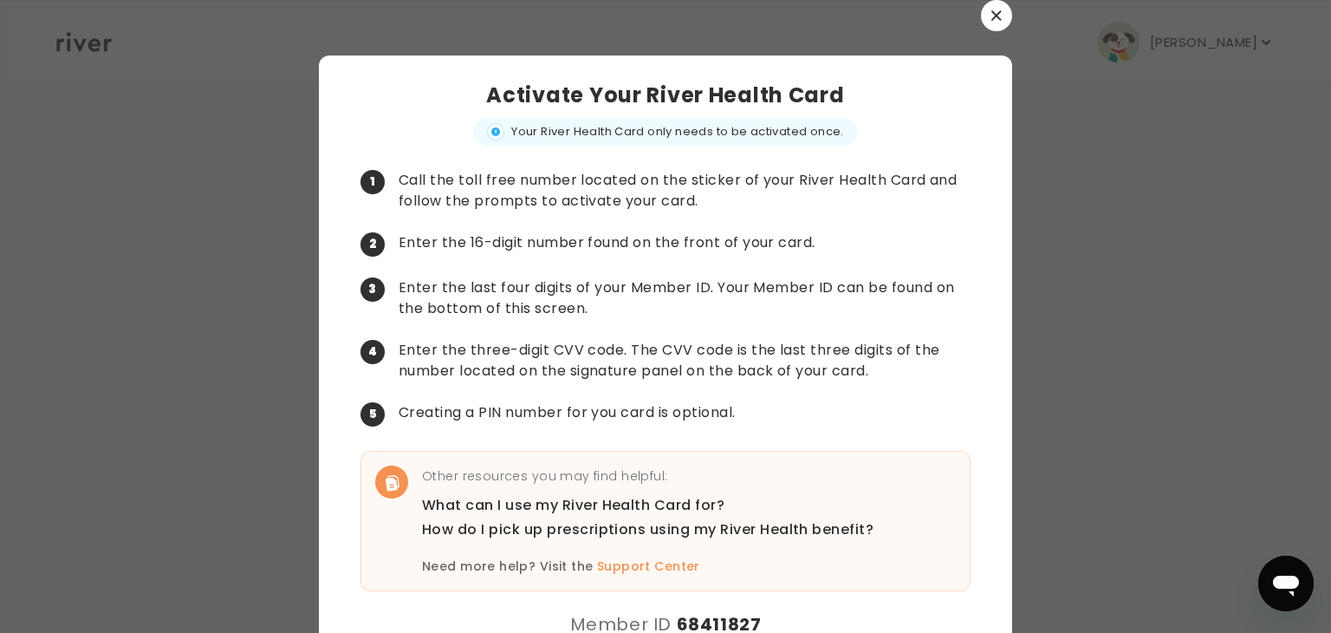
click at [972, 16] on div at bounding box center [665, 15] width 693 height 31
click at [992, 18] on icon "button" at bounding box center [997, 15] width 10 height 10
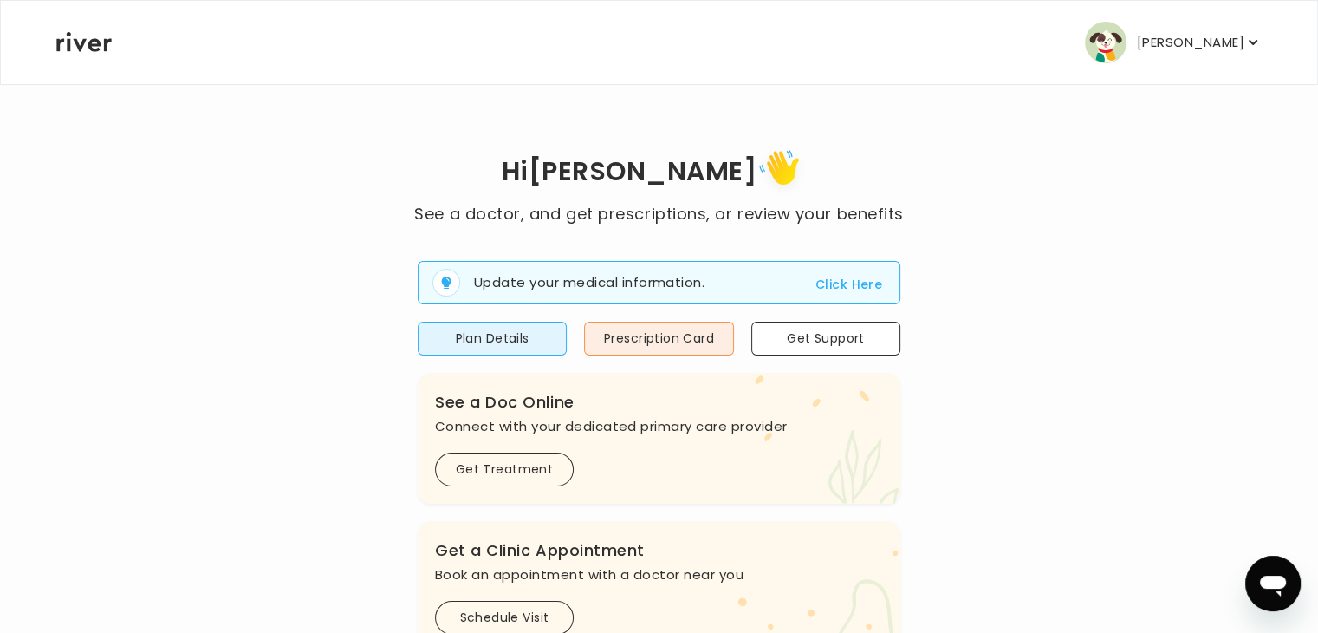
click at [1137, 49] on p "[PERSON_NAME]" at bounding box center [1190, 42] width 107 height 24
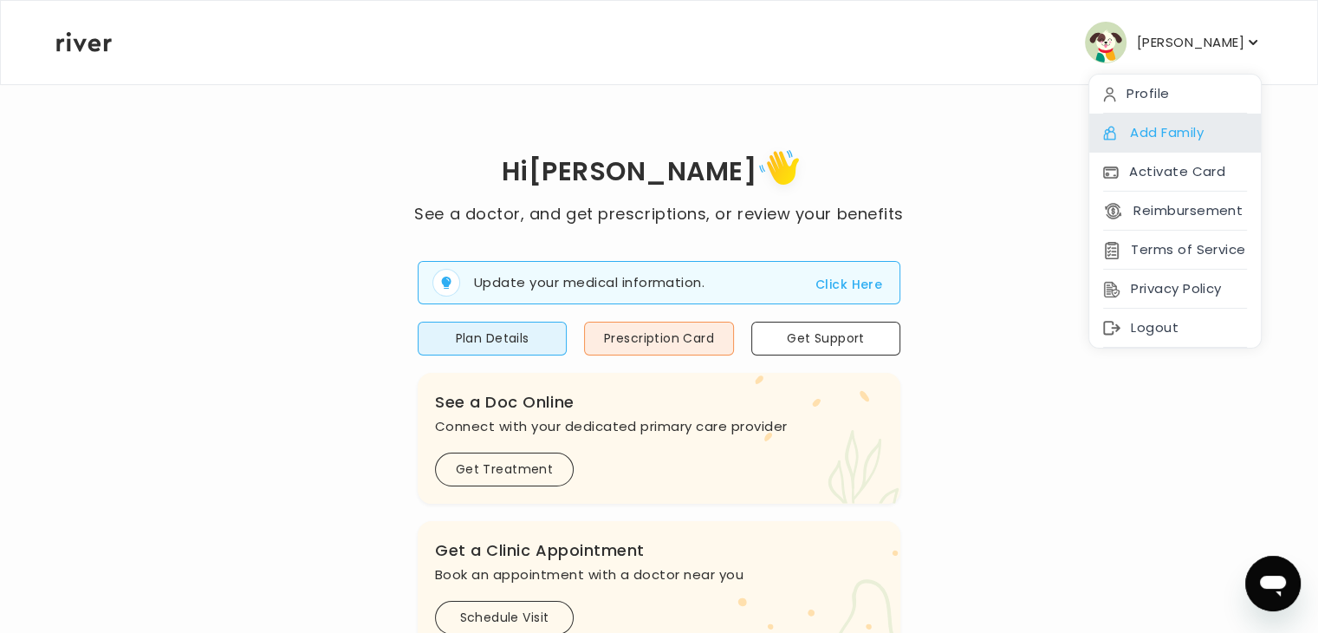
click at [1155, 126] on div "Add Family" at bounding box center [1176, 133] width 172 height 39
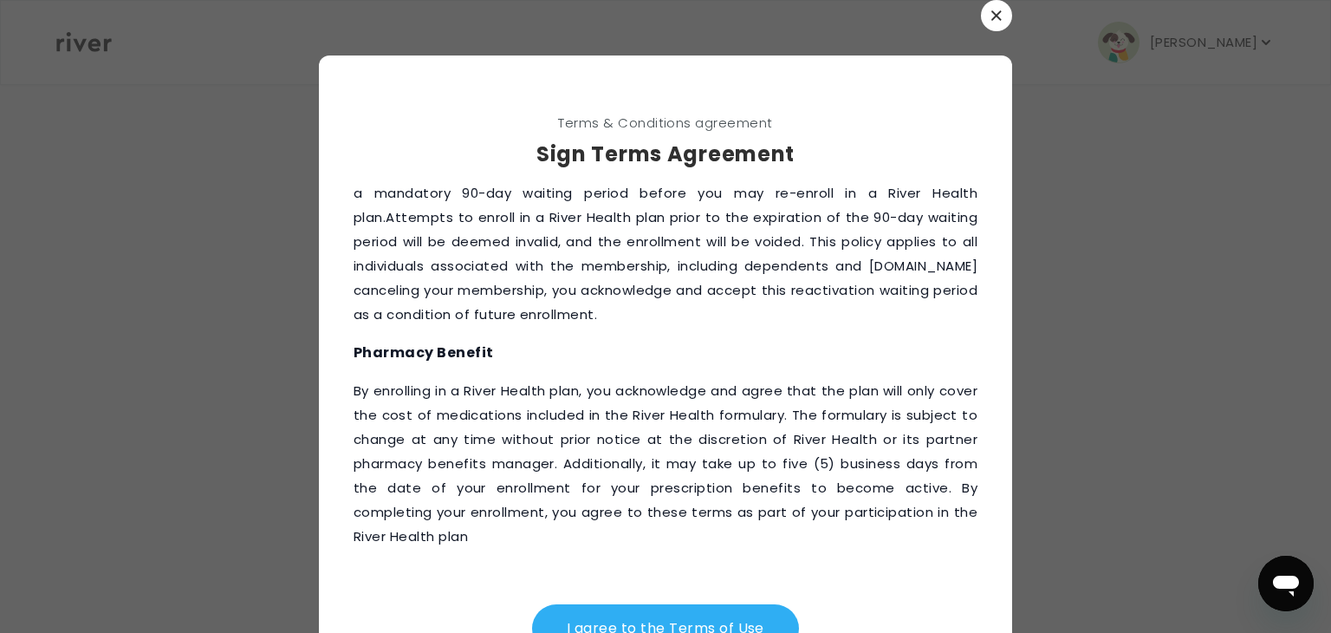
scroll to position [83, 0]
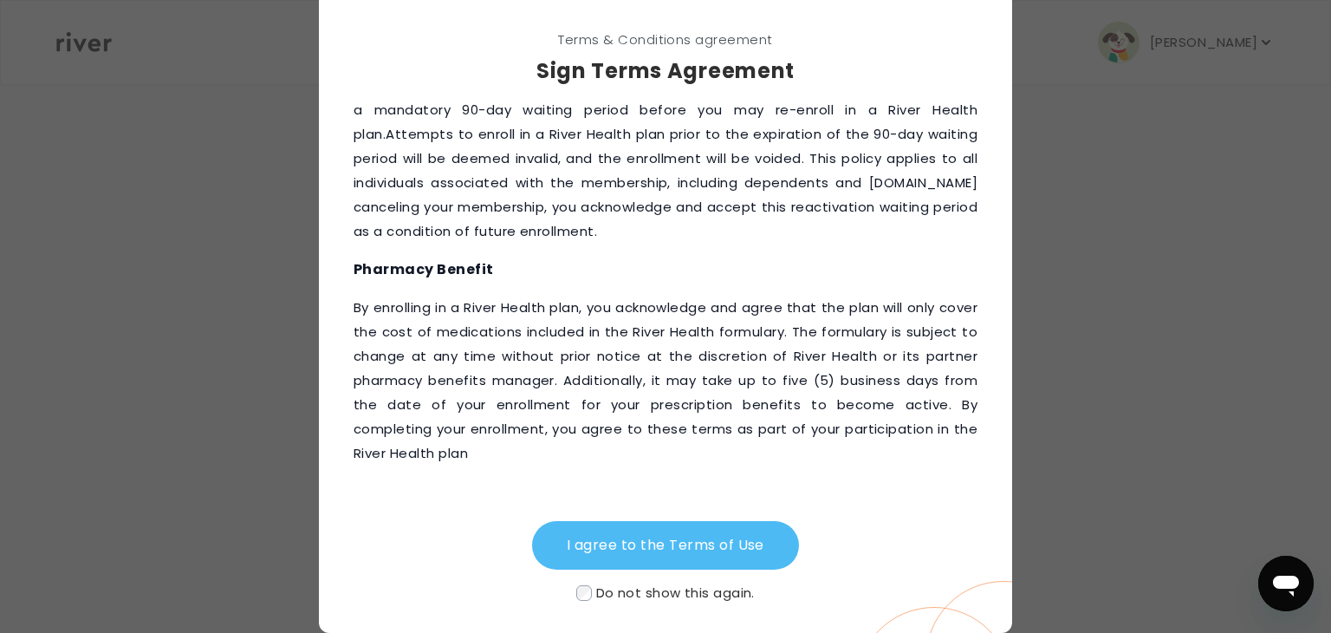
click at [600, 563] on button "I agree to the Terms of Use" at bounding box center [665, 545] width 267 height 49
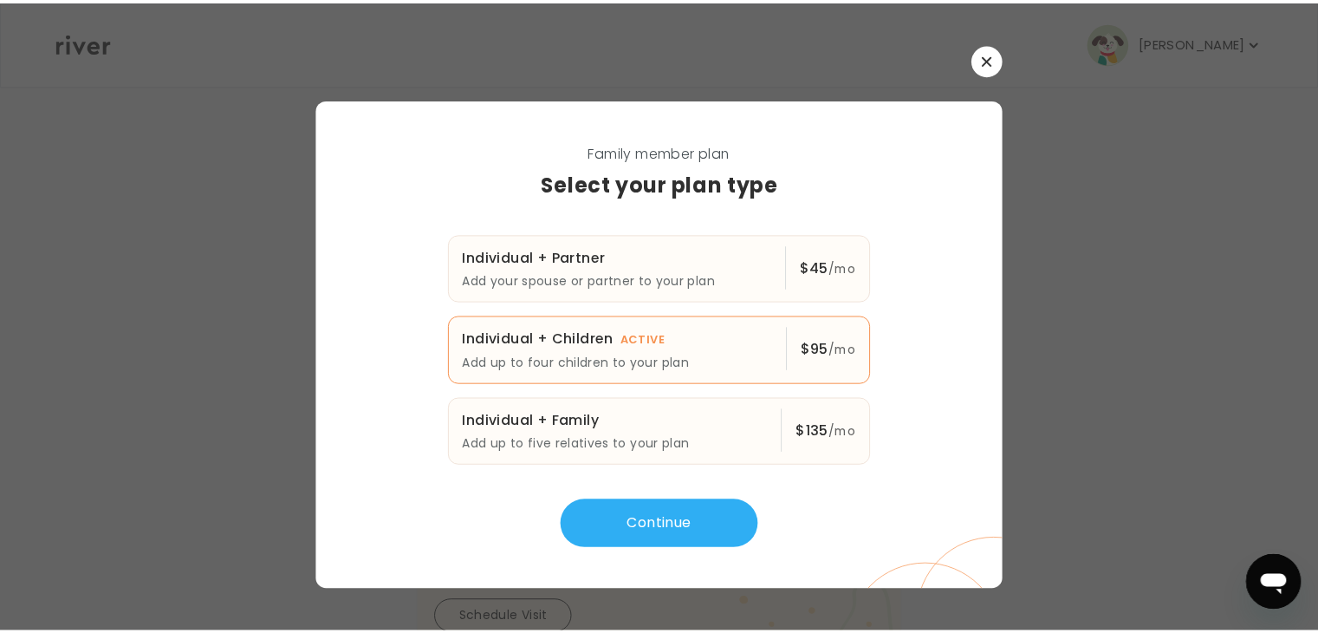
scroll to position [0, 0]
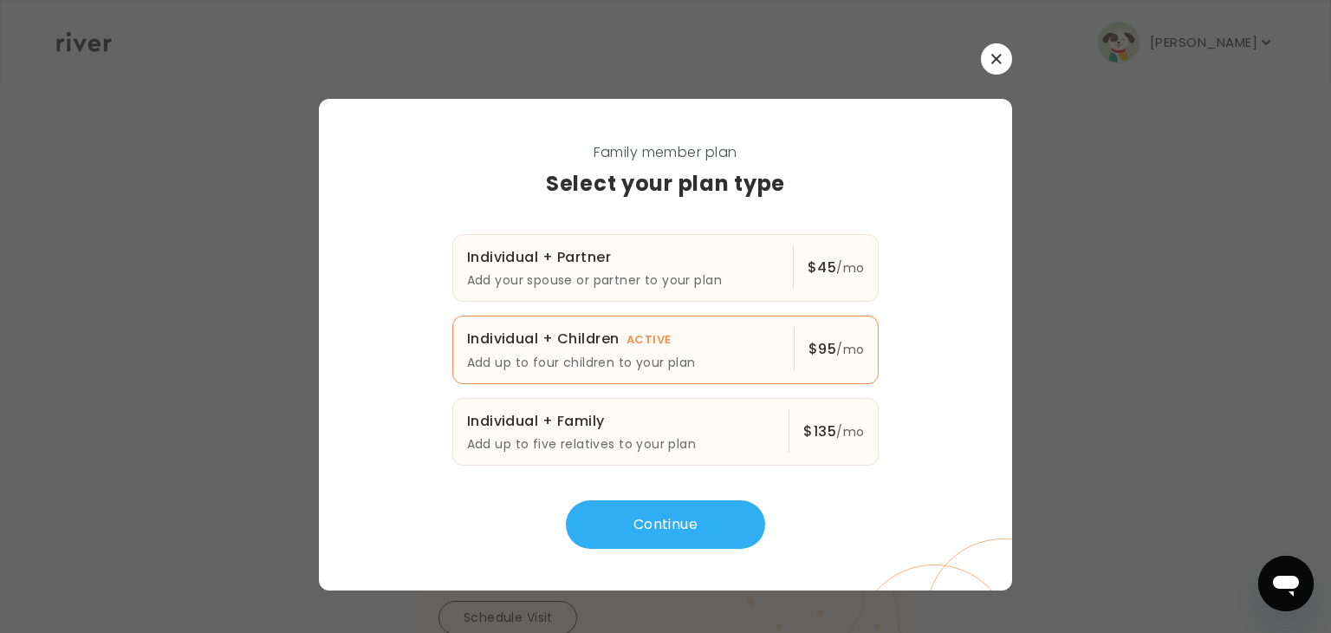
click at [996, 66] on button "button" at bounding box center [996, 58] width 31 height 31
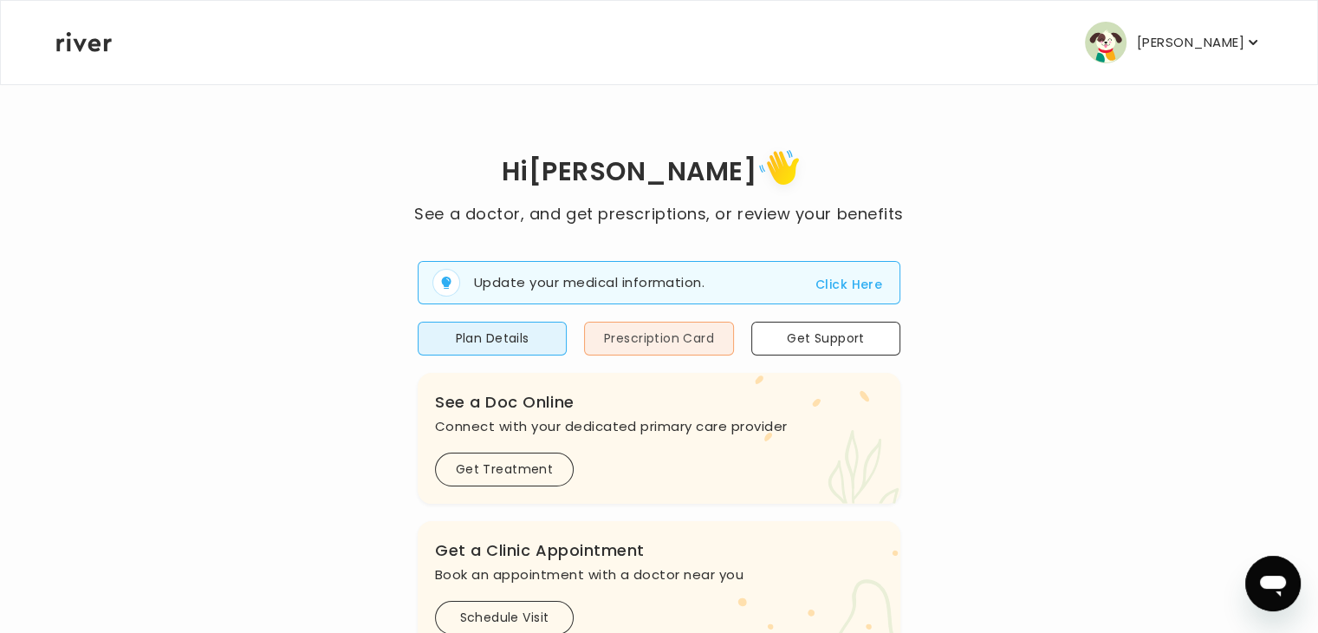
click at [711, 329] on button "Prescription Card" at bounding box center [658, 339] width 149 height 34
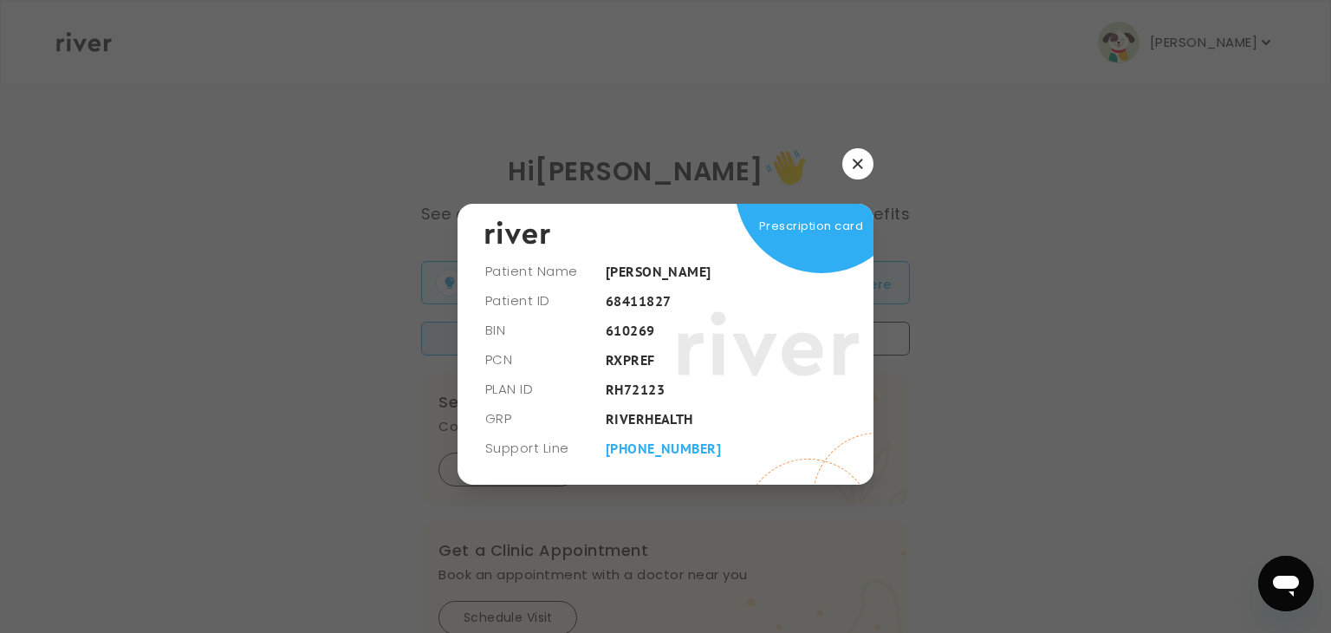
click at [856, 163] on icon "button" at bounding box center [858, 164] width 10 height 10
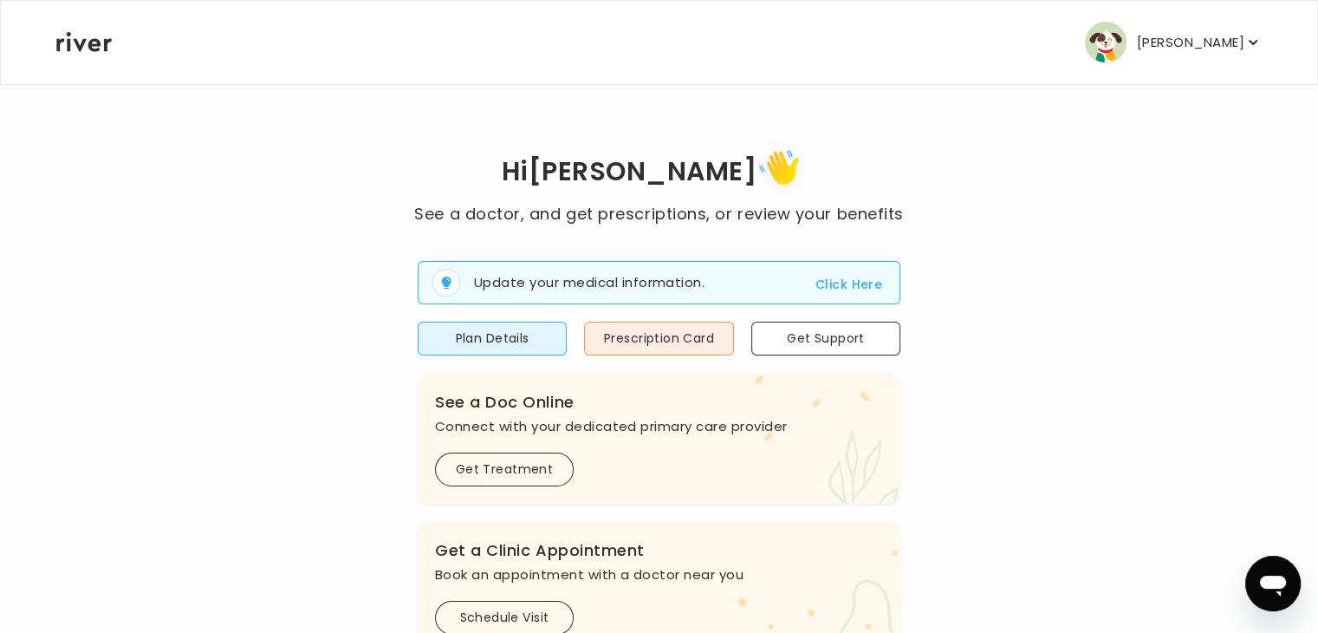
click at [839, 290] on button "Click Here" at bounding box center [849, 284] width 67 height 21
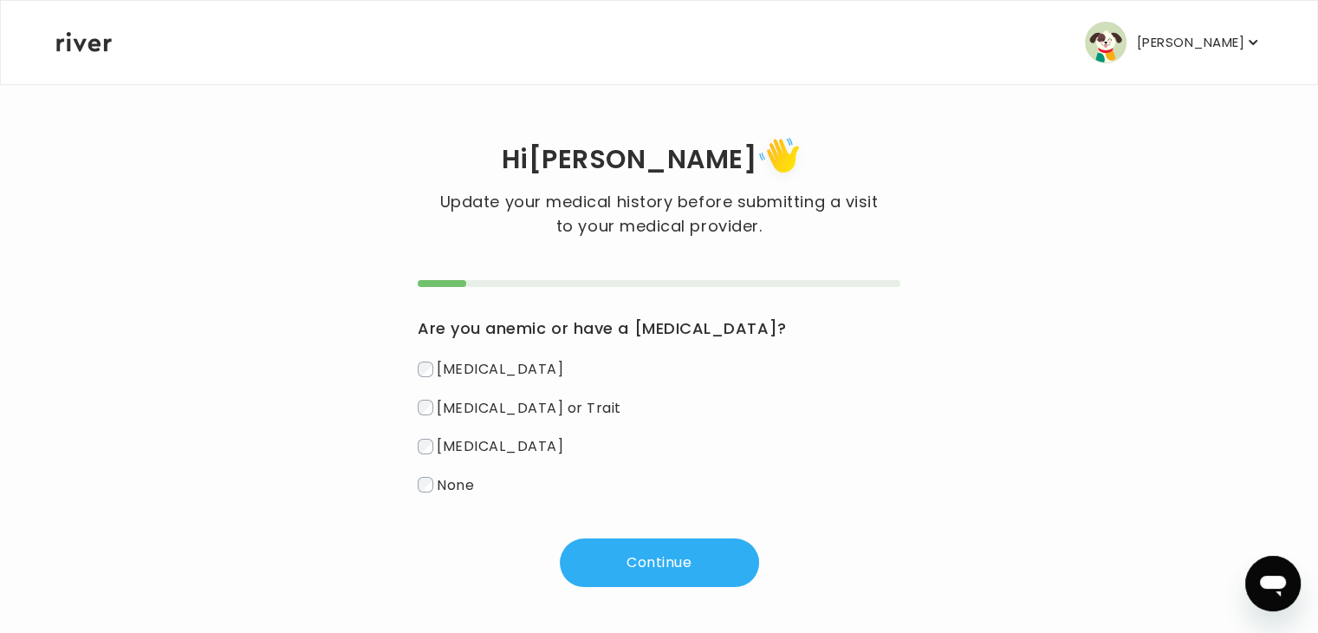
scroll to position [3, 0]
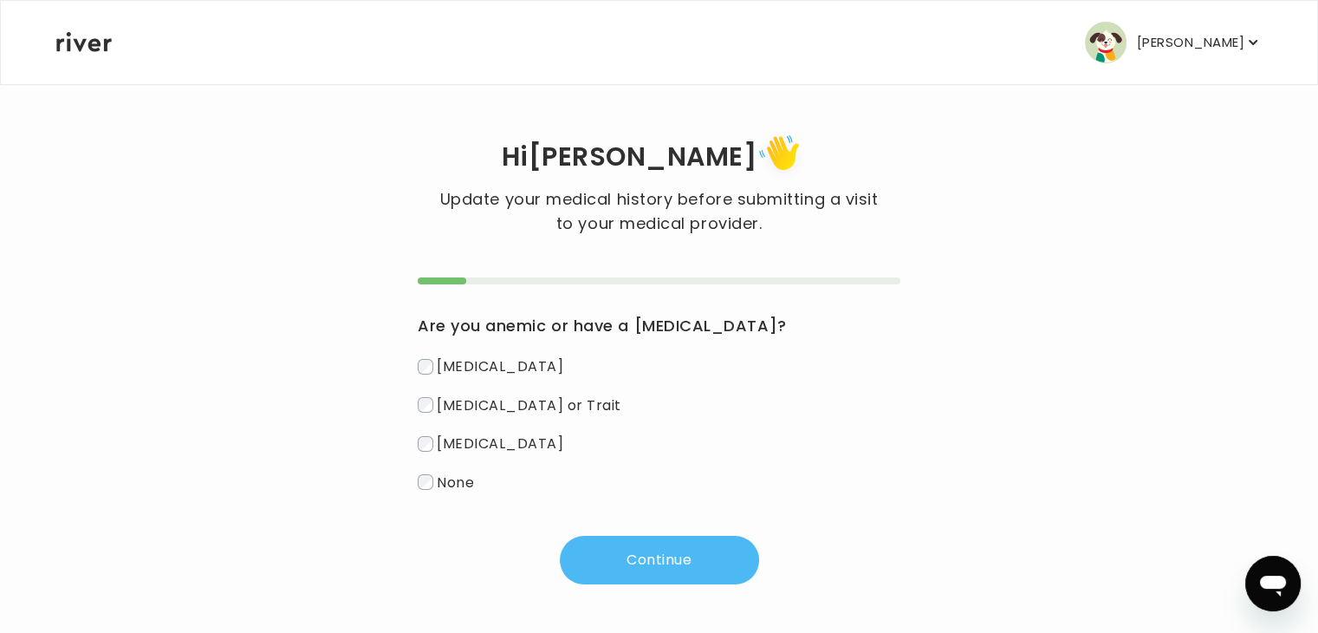
click at [645, 562] on button "Continue" at bounding box center [659, 560] width 199 height 49
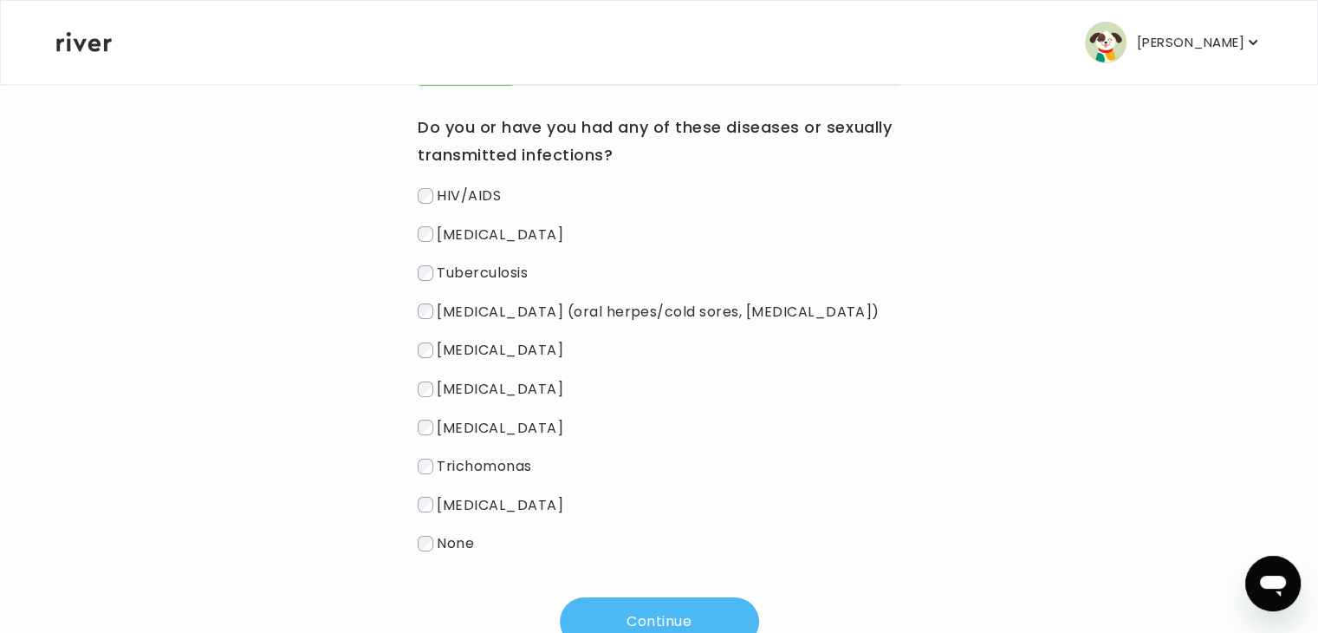
scroll to position [264, 0]
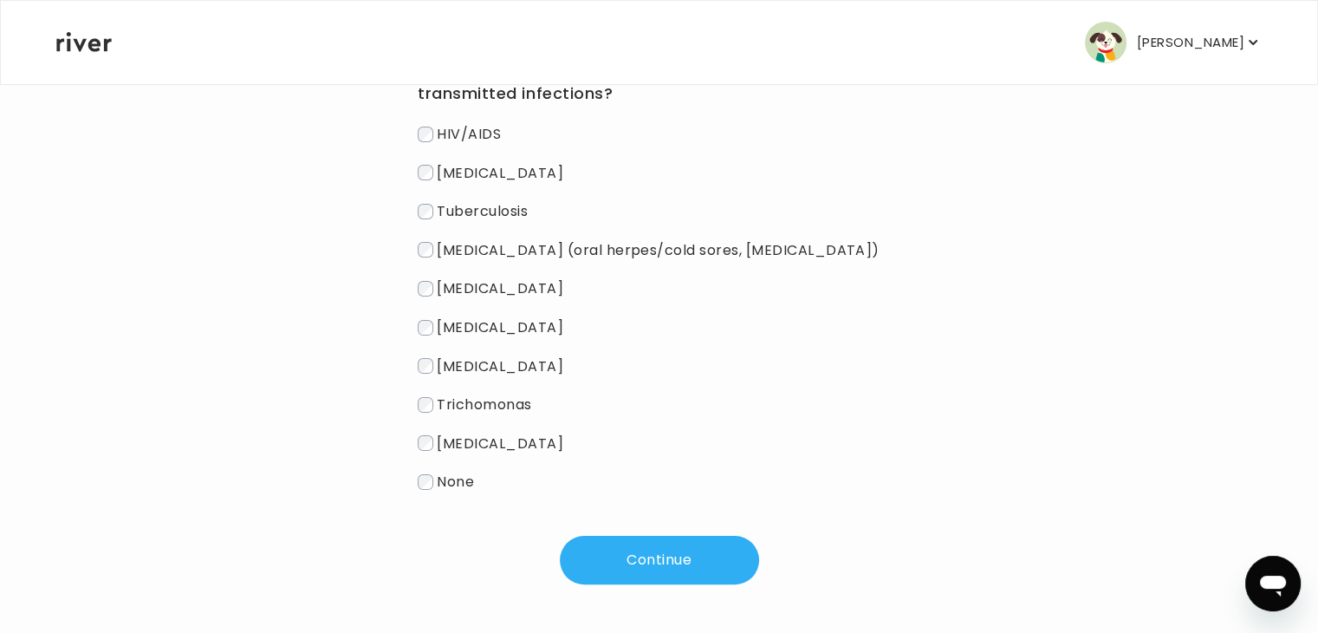
click at [422, 493] on label "None" at bounding box center [659, 481] width 483 height 25
click at [637, 576] on button "Continue" at bounding box center [659, 560] width 199 height 49
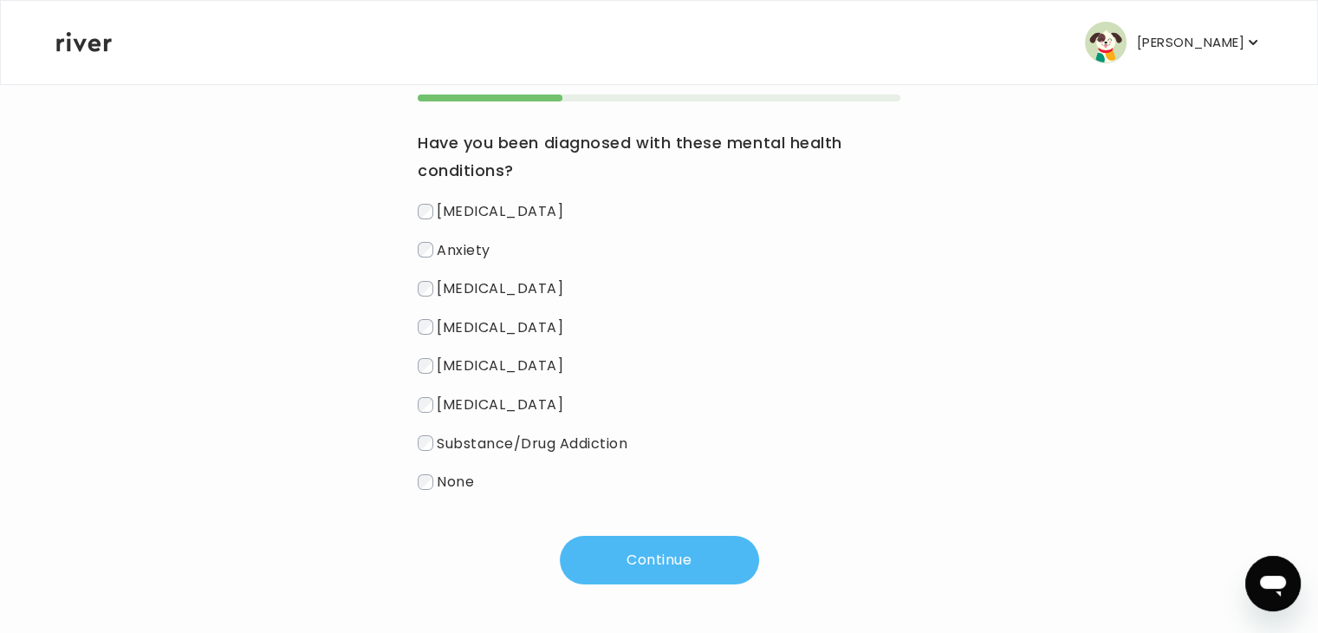
scroll to position [187, 0]
click at [627, 556] on button "Continue" at bounding box center [659, 560] width 199 height 49
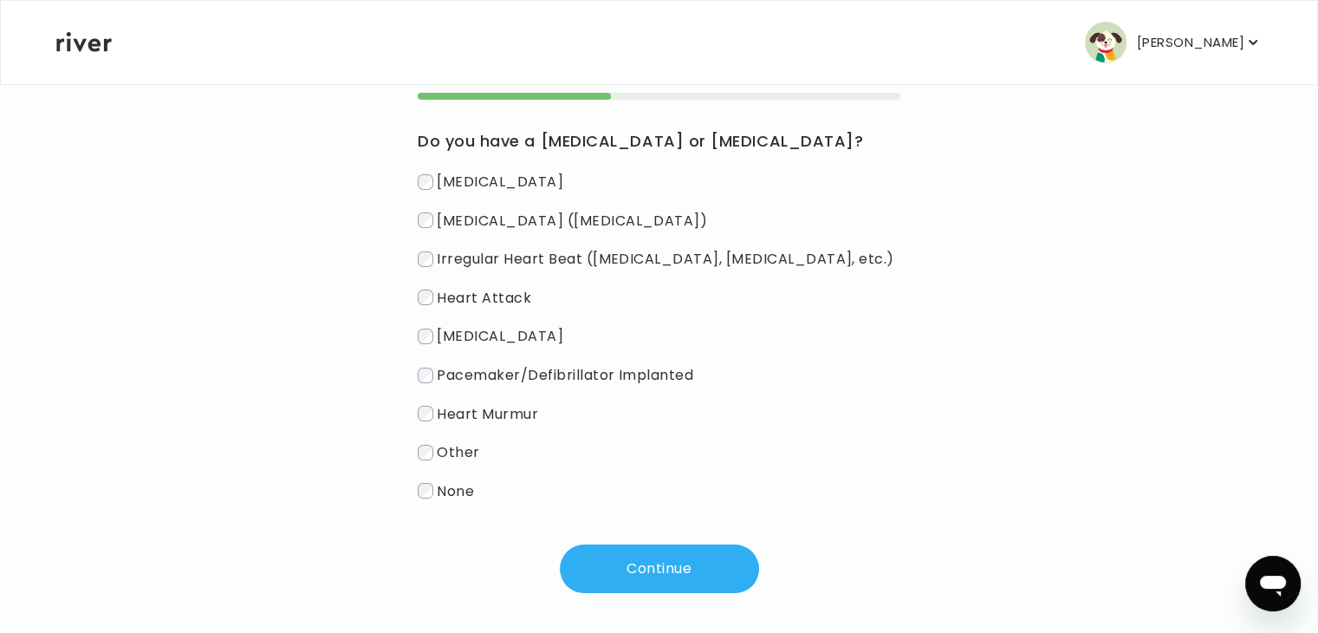
click at [671, 544] on div "Do you have a [MEDICAL_DATA] or [MEDICAL_DATA]? [MEDICAL_DATA] [MEDICAL_DATA] (…" at bounding box center [659, 343] width 483 height 500
click at [663, 569] on button "Continue" at bounding box center [659, 568] width 199 height 49
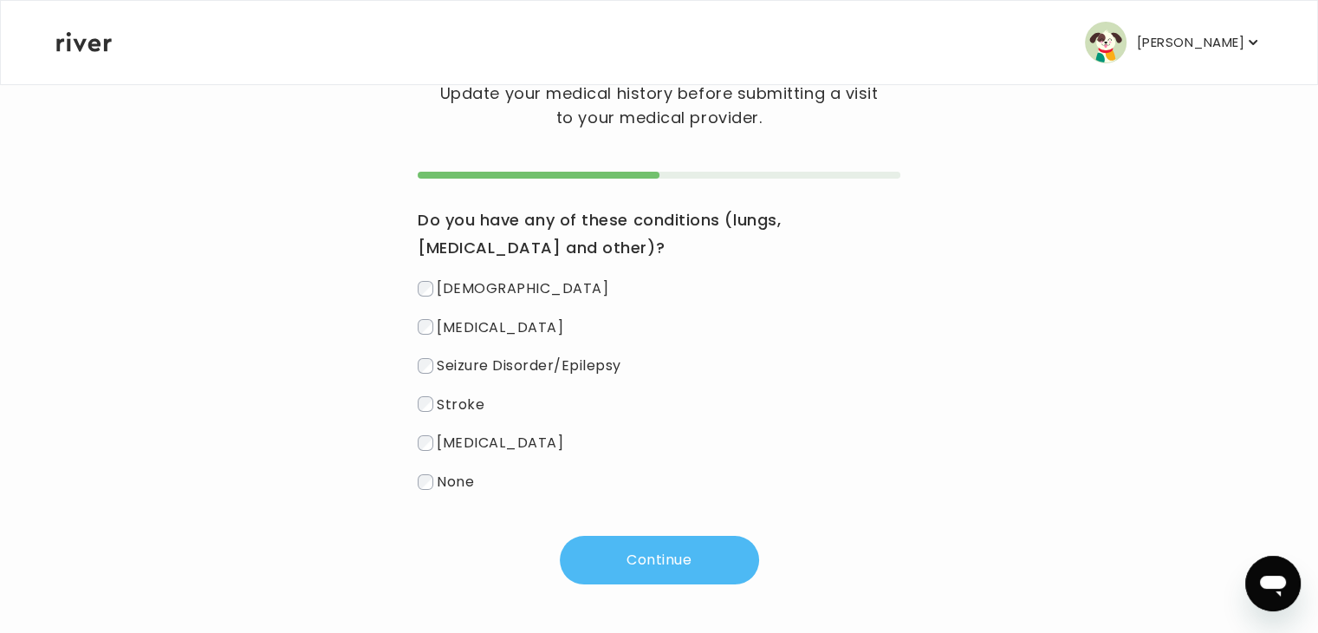
click at [628, 548] on button "Continue" at bounding box center [659, 560] width 199 height 49
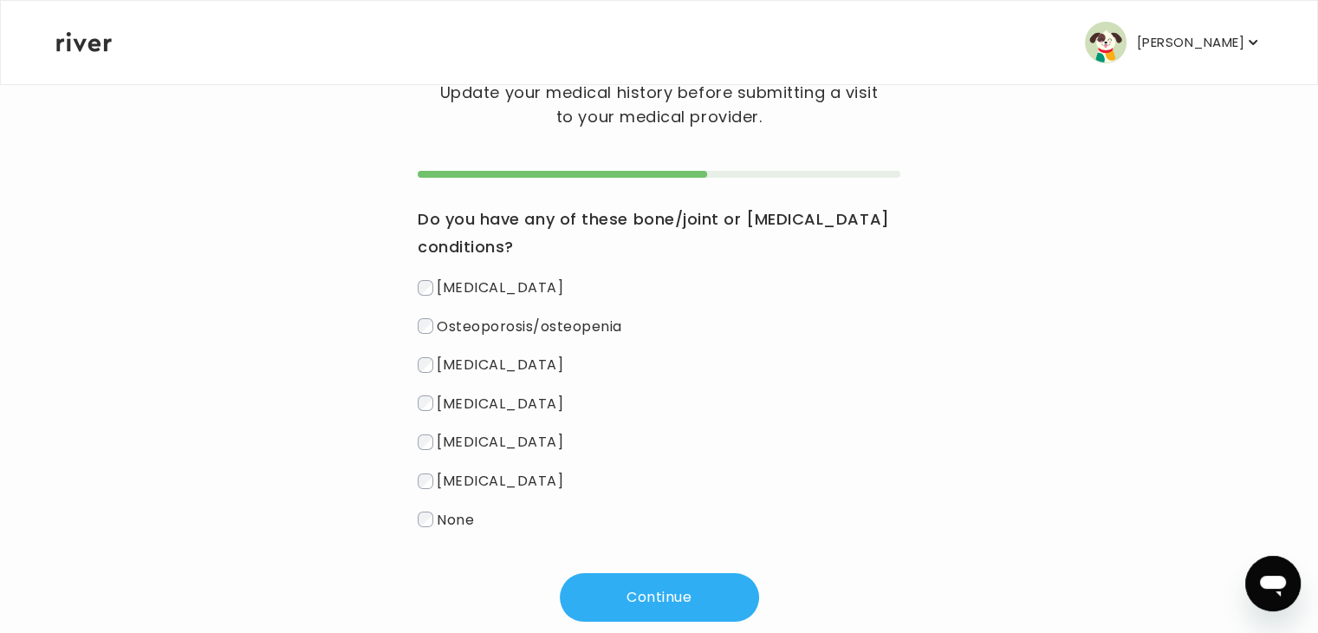
click at [436, 523] on label "None" at bounding box center [659, 519] width 483 height 25
click at [609, 595] on button "Continue" at bounding box center [659, 597] width 199 height 49
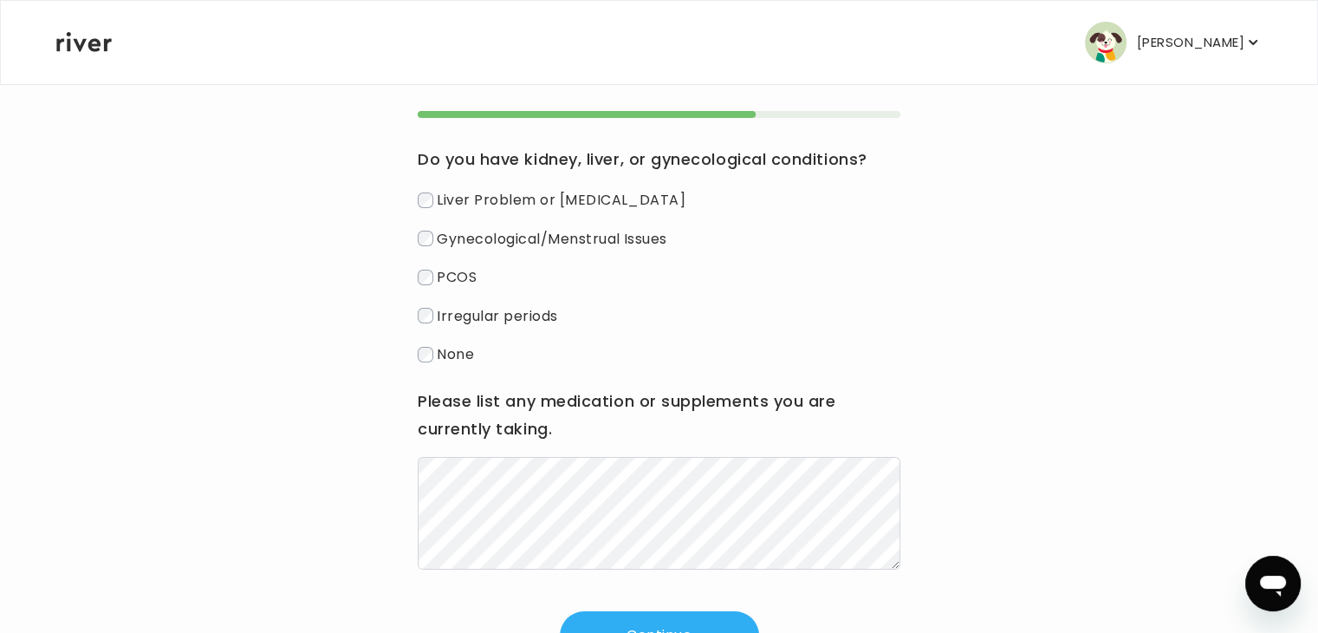
scroll to position [245, 0]
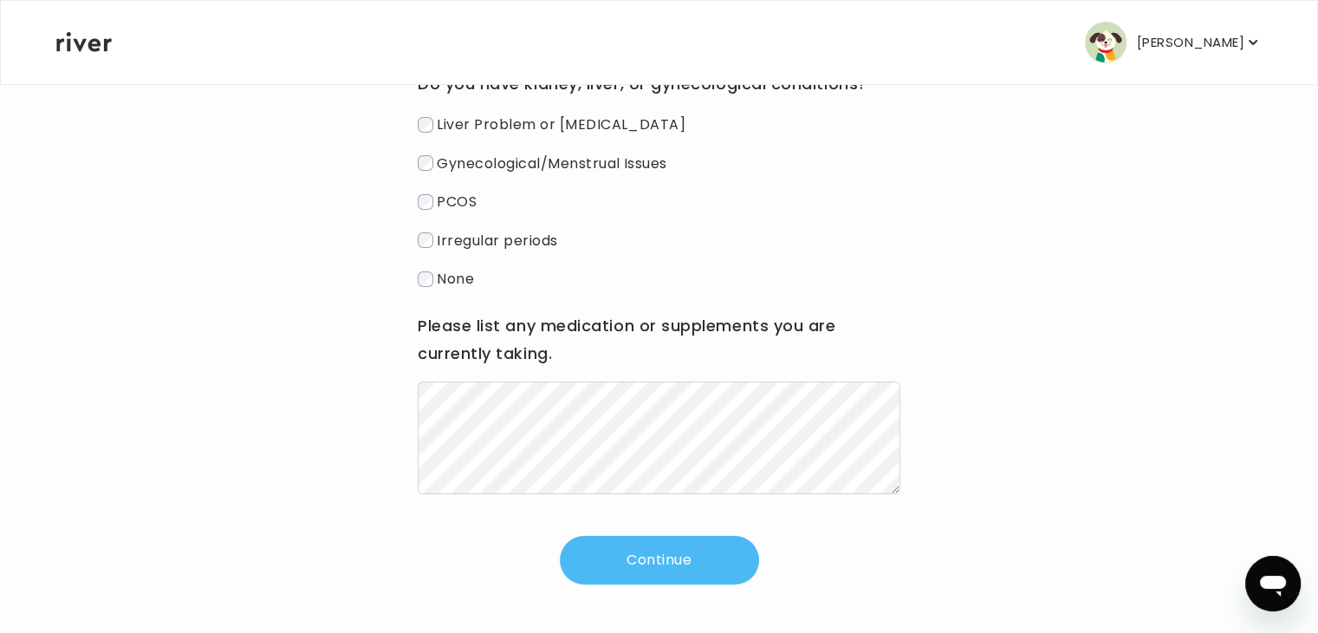
click at [657, 562] on button "Continue" at bounding box center [659, 560] width 199 height 49
click at [647, 563] on button "Continue" at bounding box center [659, 560] width 199 height 49
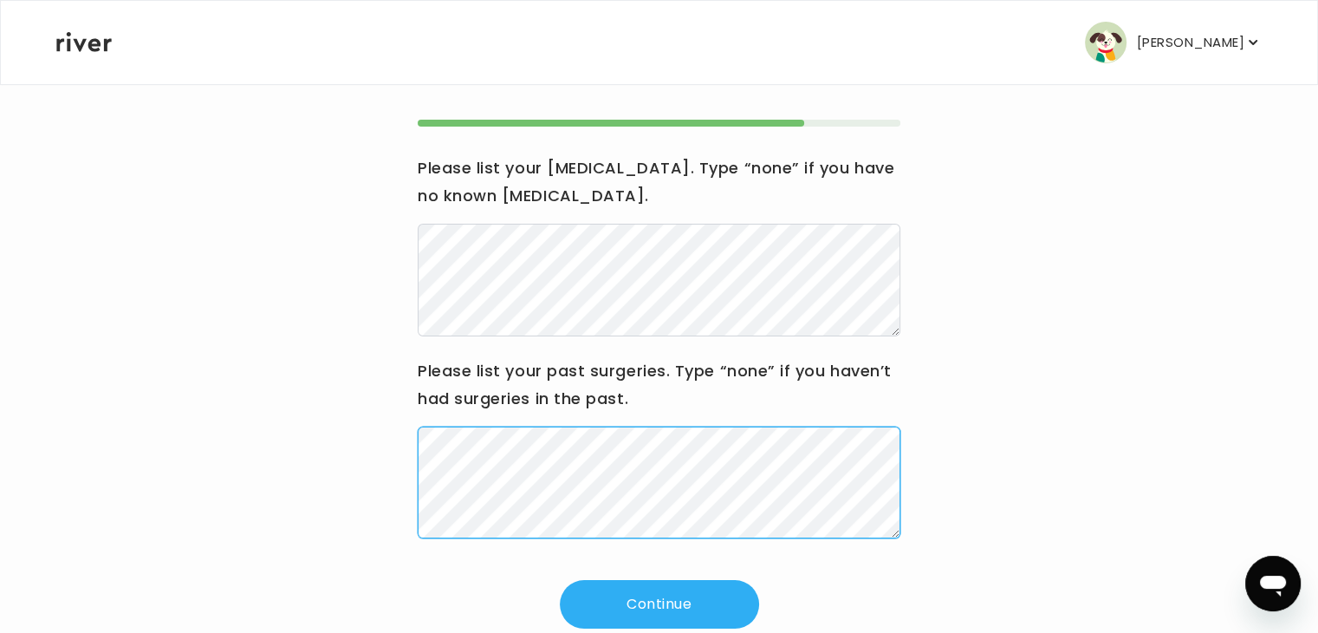
scroll to position [205, 0]
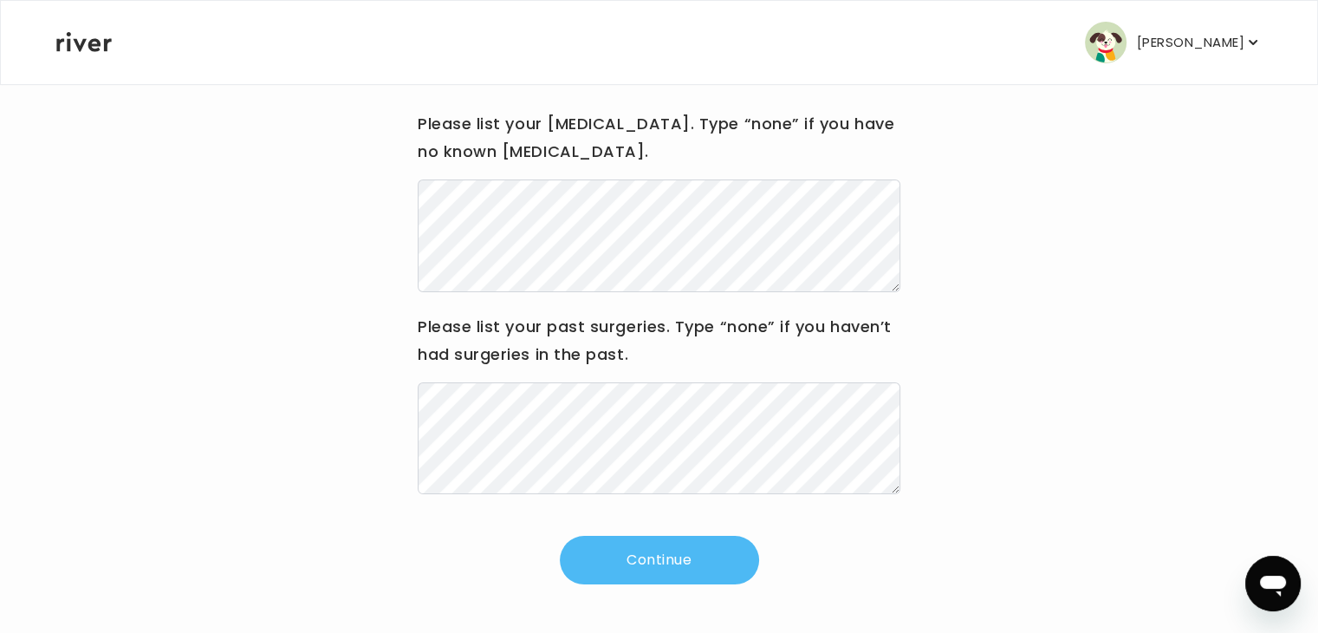
click at [621, 569] on button "Continue" at bounding box center [659, 560] width 199 height 49
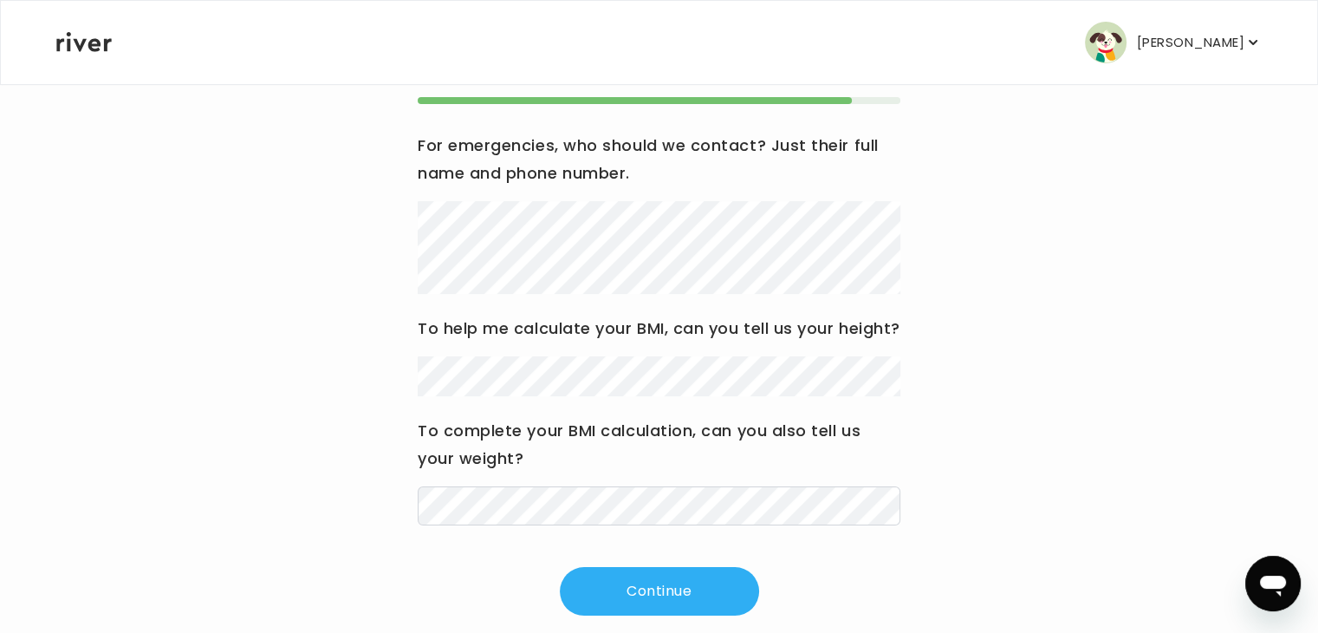
scroll to position [184, 0]
click at [576, 424] on div "For emergencies, who should we contact? Just their full name and phone number. …" at bounding box center [659, 328] width 483 height 394
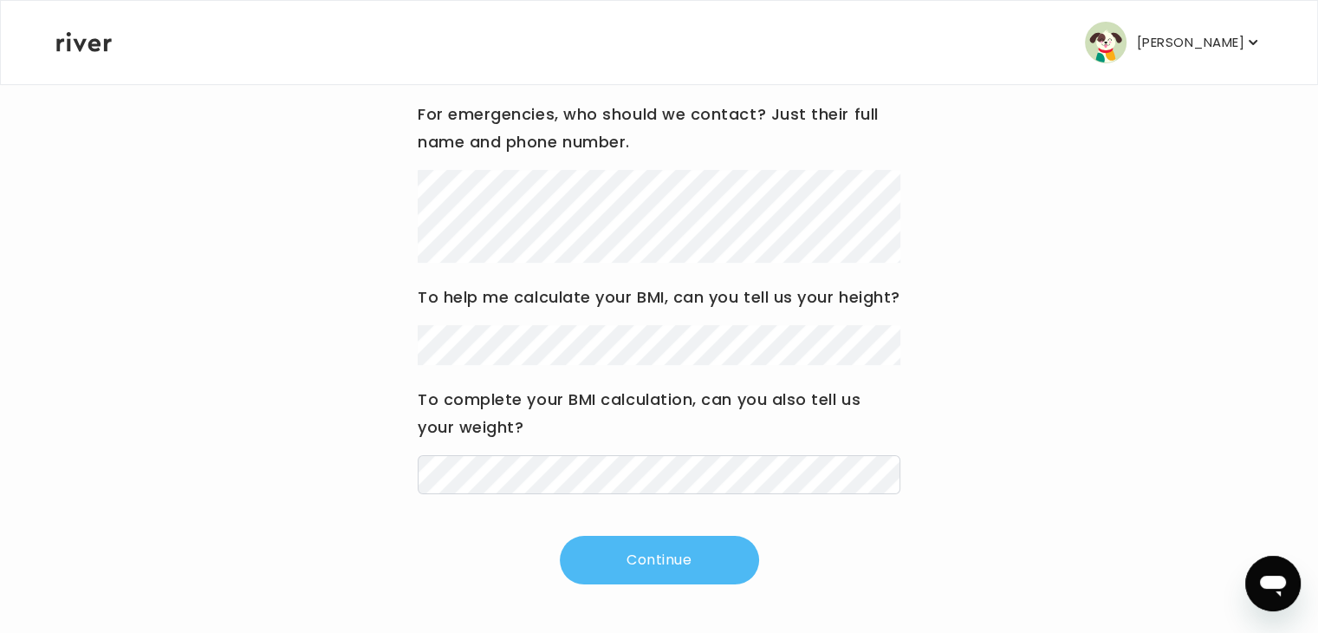
click at [675, 559] on button "Continue" at bounding box center [659, 560] width 199 height 49
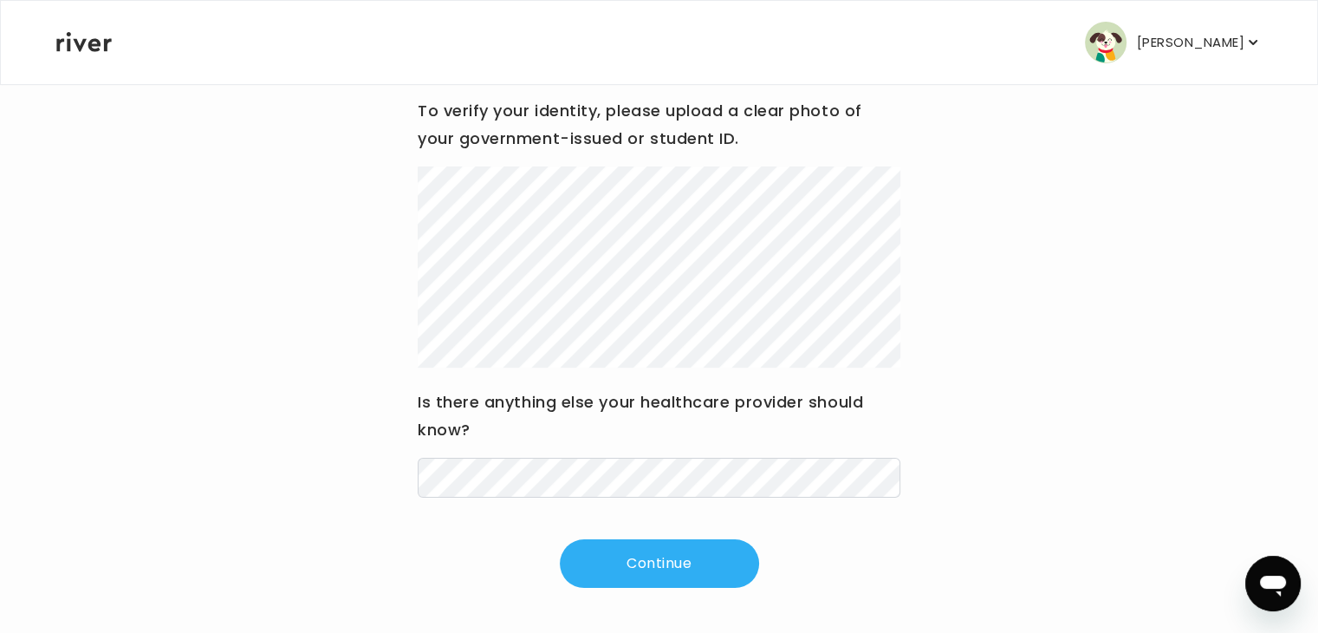
scroll to position [221, 0]
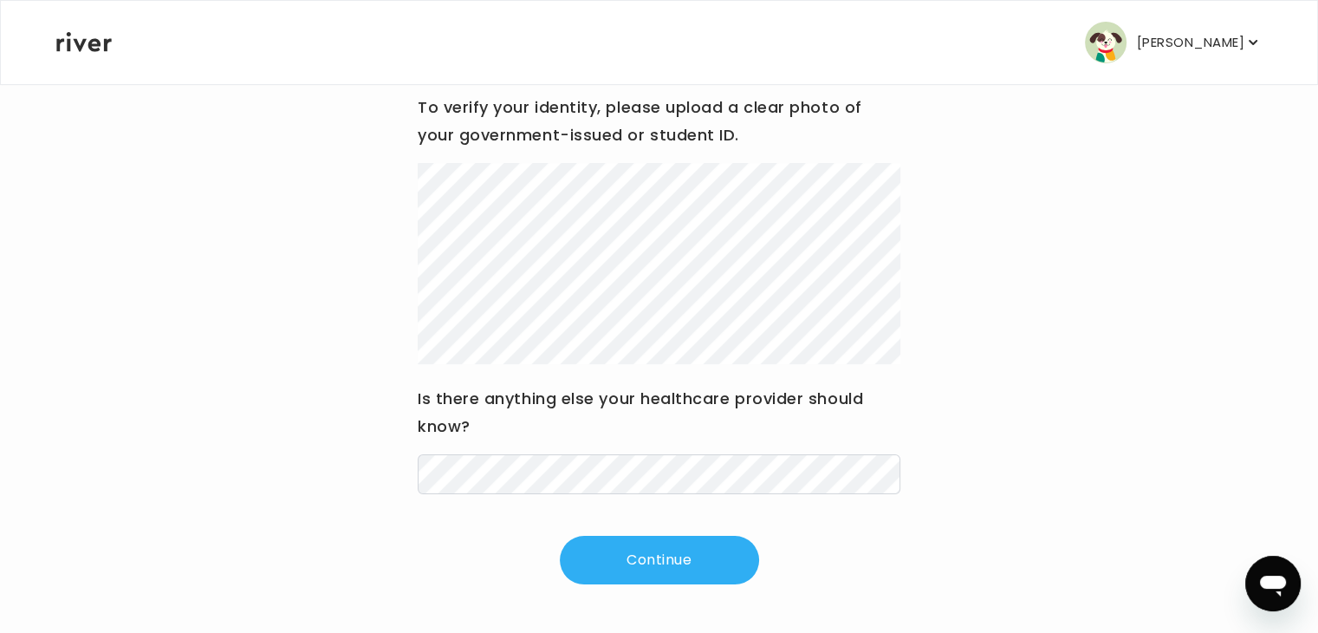
drag, startPoint x: 839, startPoint y: 150, endPoint x: 1150, endPoint y: 148, distance: 311.2
click at [1150, 148] on div "Hi [PERSON_NAME] Update your medical history before submitting a visit to your …" at bounding box center [658, 248] width 1207 height 674
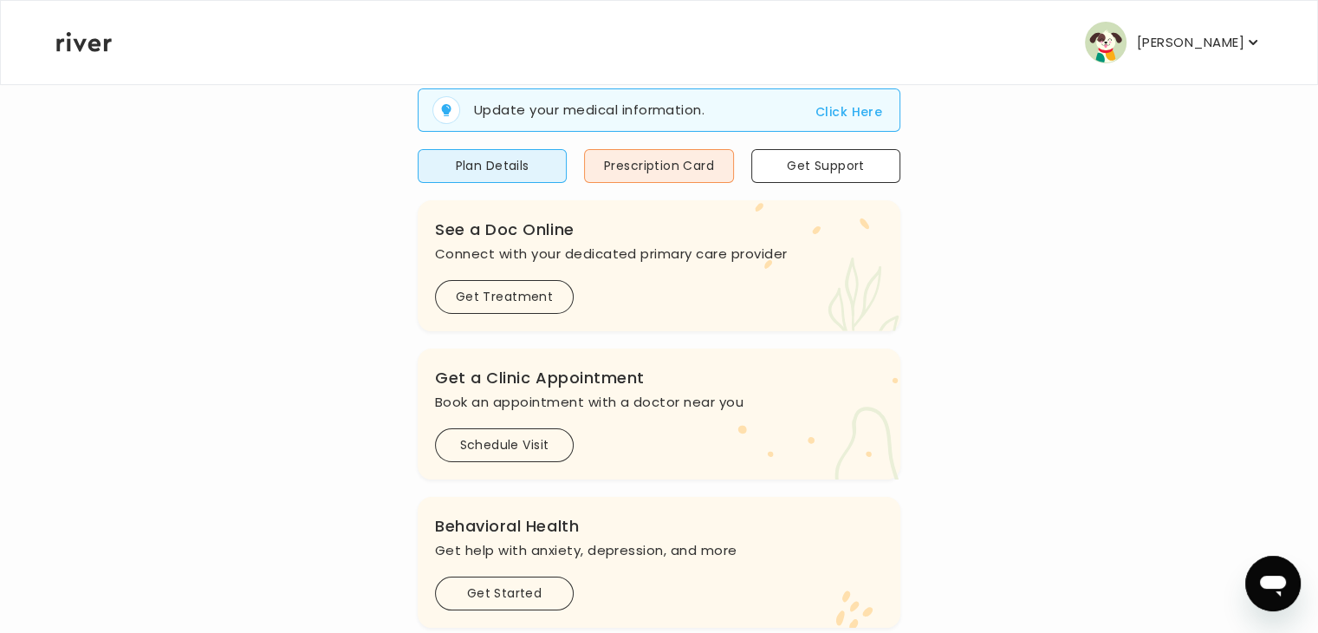
scroll to position [173, 0]
click at [1176, 54] on p "[PERSON_NAME]" at bounding box center [1190, 42] width 107 height 24
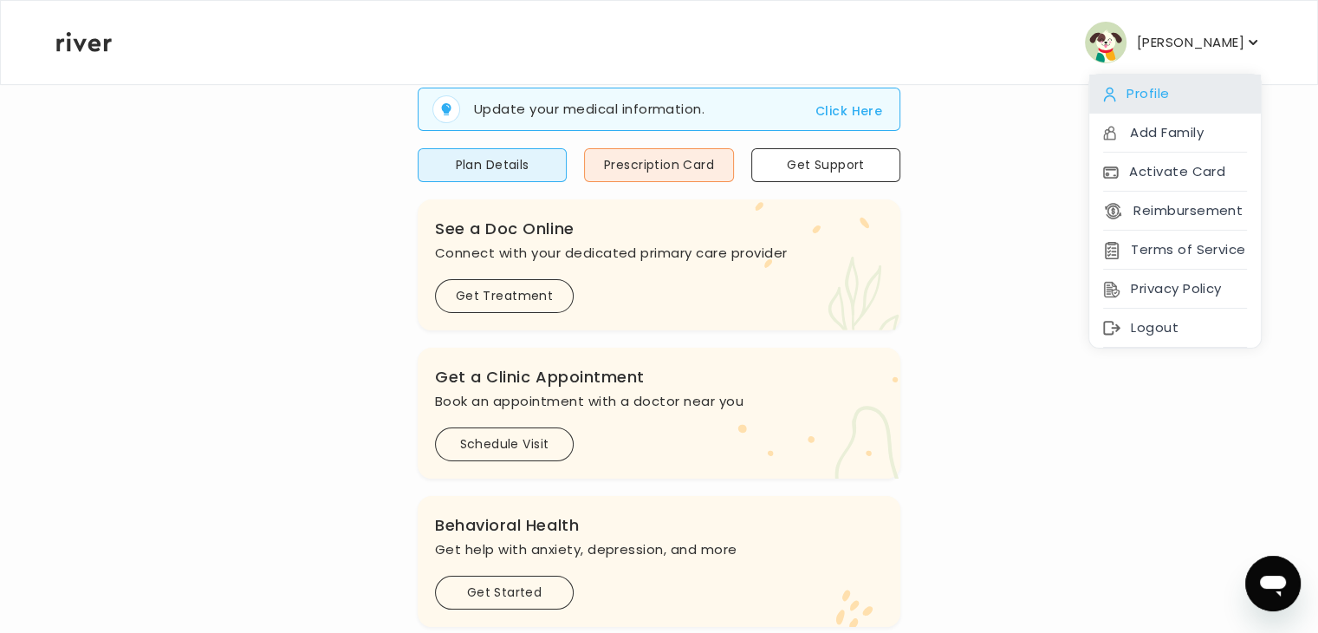
click at [1155, 102] on div "Profile" at bounding box center [1176, 94] width 172 height 39
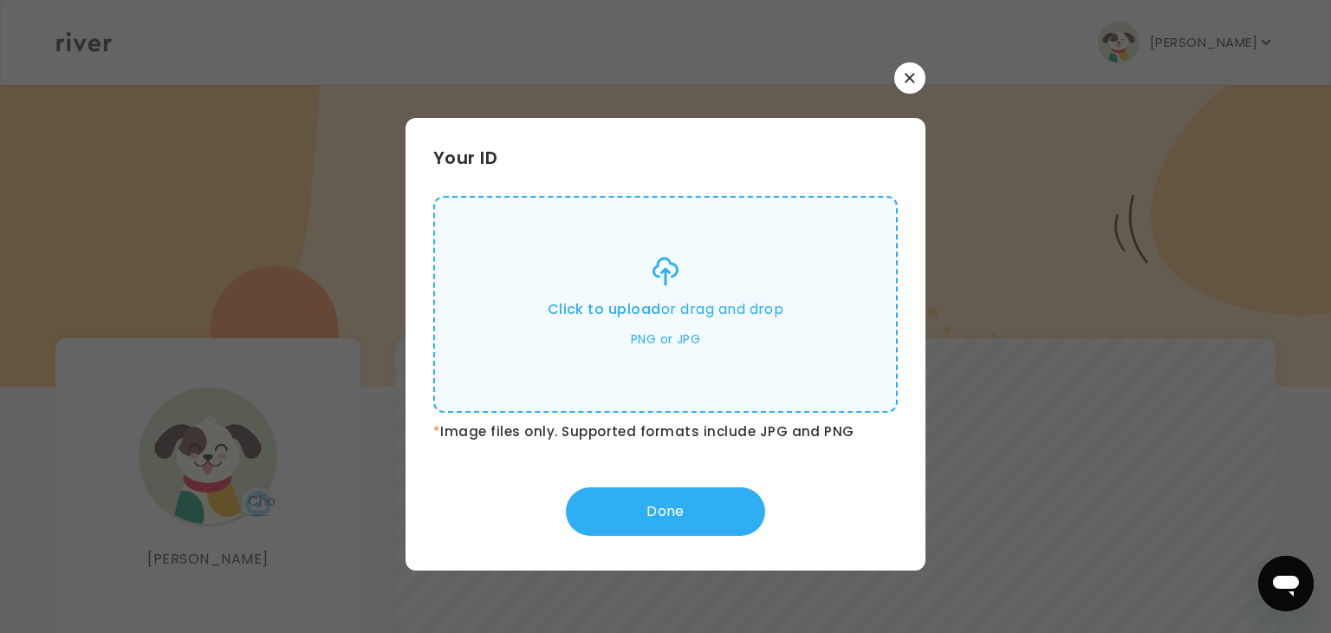
click at [725, 303] on p "Click to upload or drag and drop" at bounding box center [666, 309] width 237 height 24
click at [0, 0] on input "Click to upload or drag and drop PNG or JPG" at bounding box center [0, 0] width 0 height 0
click at [718, 321] on p "Click to upload or drag and drop" at bounding box center [666, 309] width 237 height 24
click at [0, 0] on input "Click to upload or drag and drop PNG or JPG" at bounding box center [0, 0] width 0 height 0
click at [662, 500] on button "Done" at bounding box center [665, 511] width 199 height 49
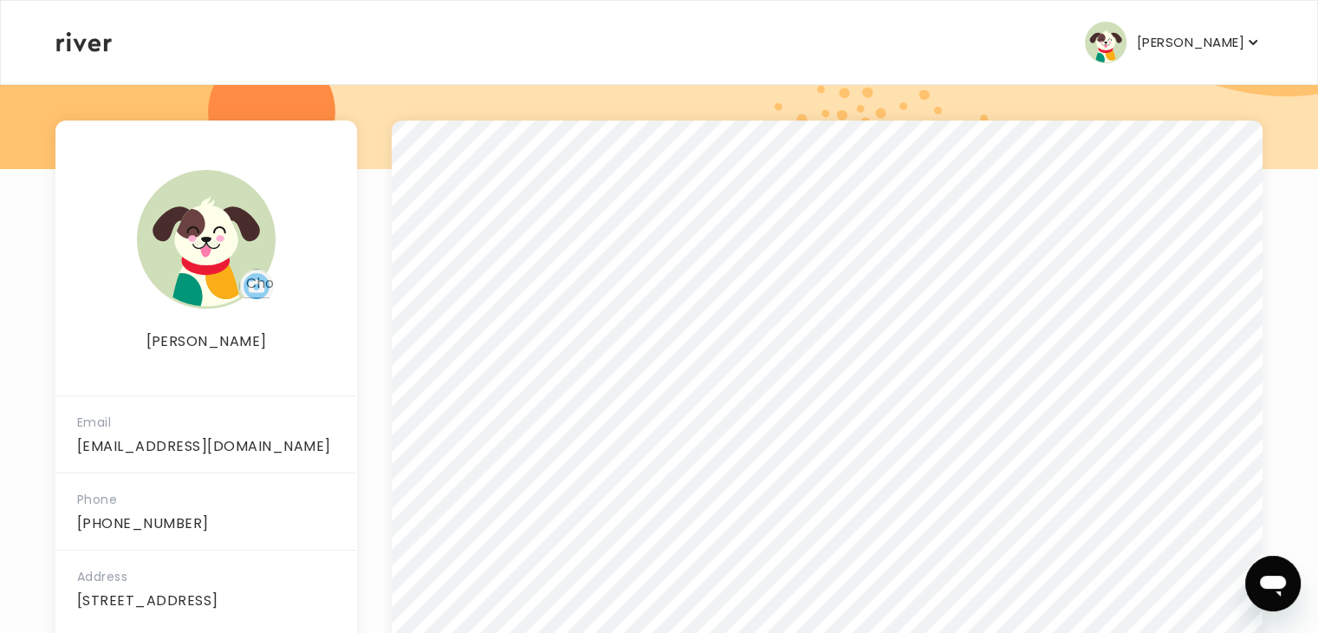
scroll to position [218, 0]
click at [1227, 30] on p "[PERSON_NAME]" at bounding box center [1190, 42] width 107 height 24
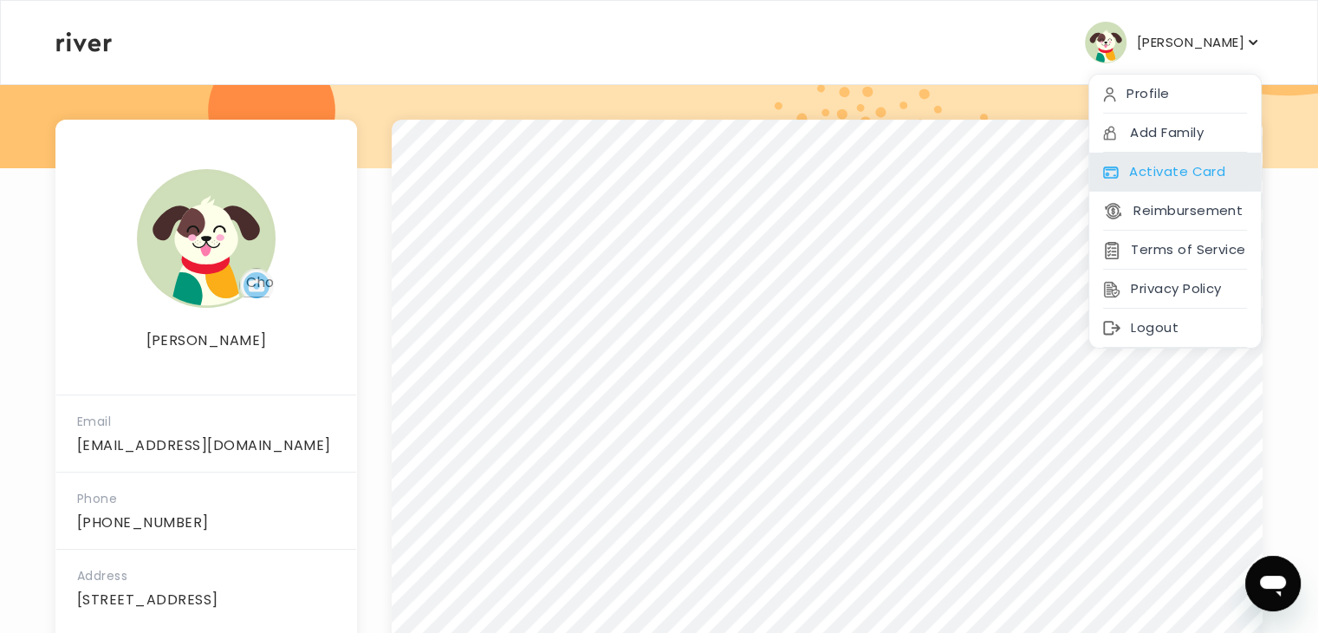
click at [1198, 176] on div "Activate Card" at bounding box center [1176, 172] width 172 height 39
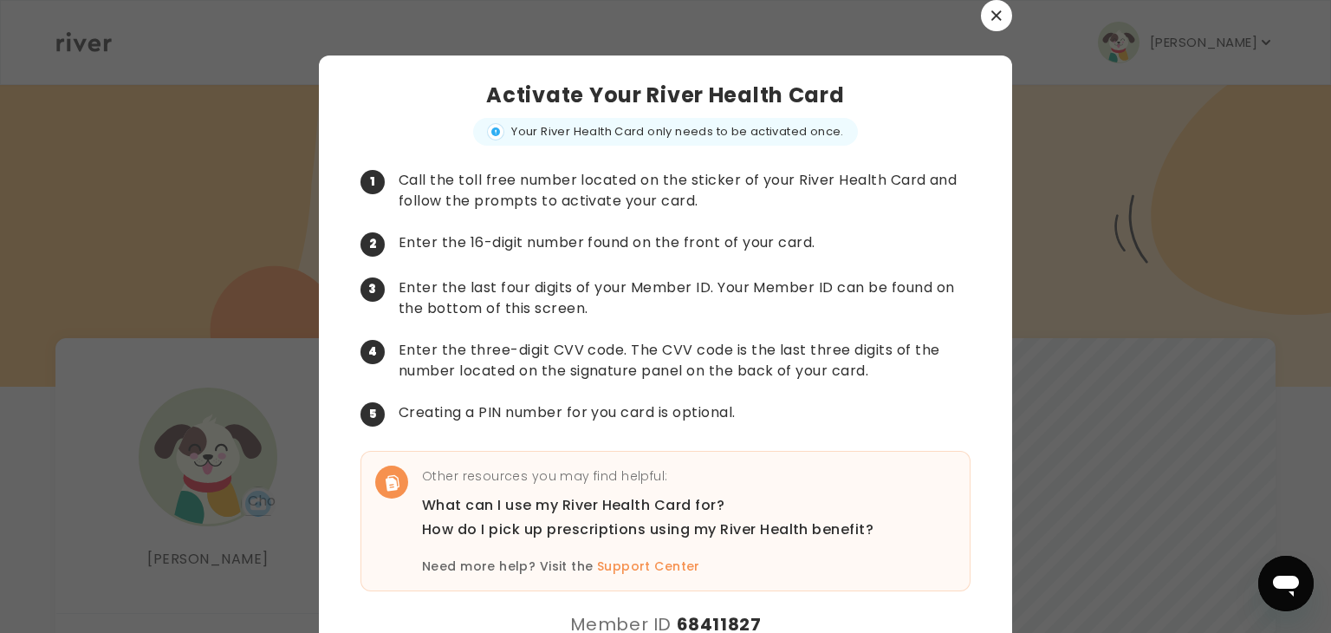
click at [992, 18] on icon "button" at bounding box center [997, 15] width 10 height 10
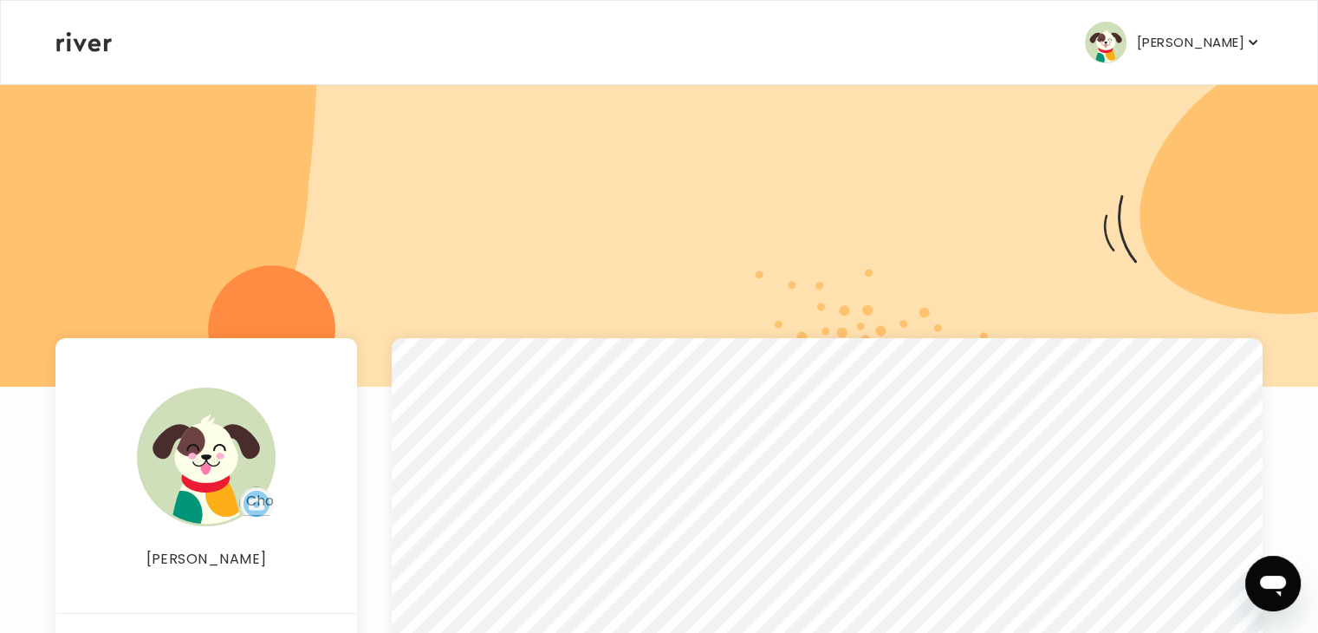
scroll to position [55, 0]
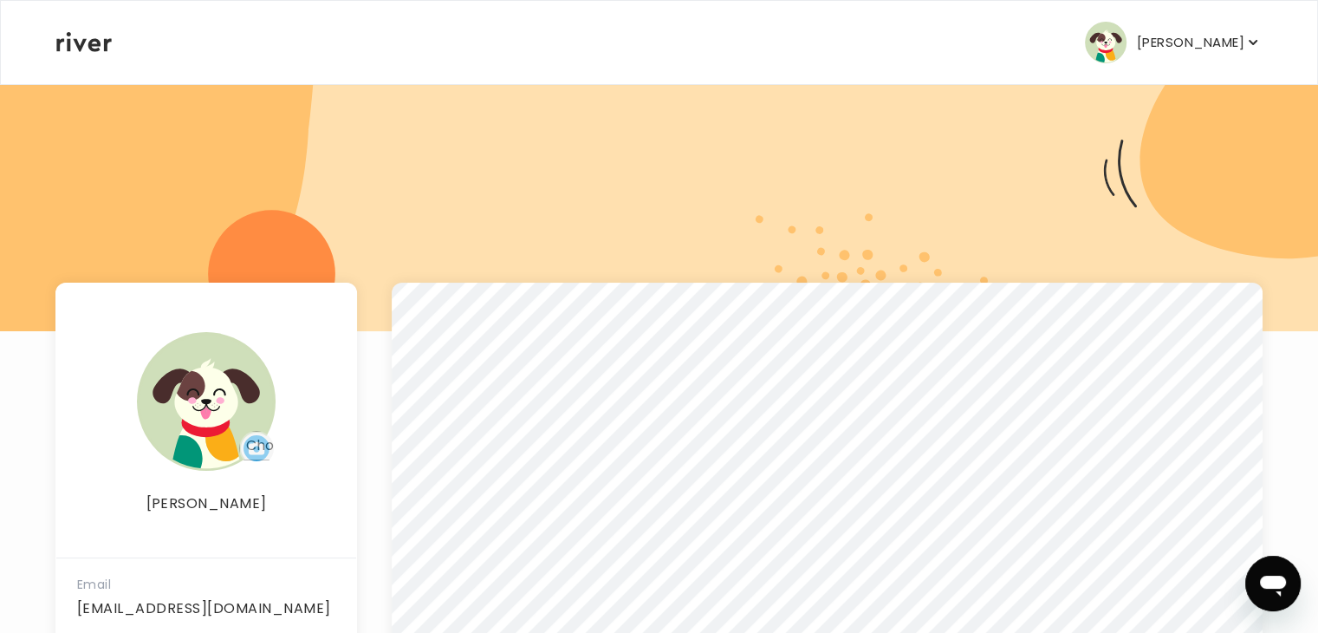
click at [76, 52] on icon at bounding box center [83, 42] width 55 height 20
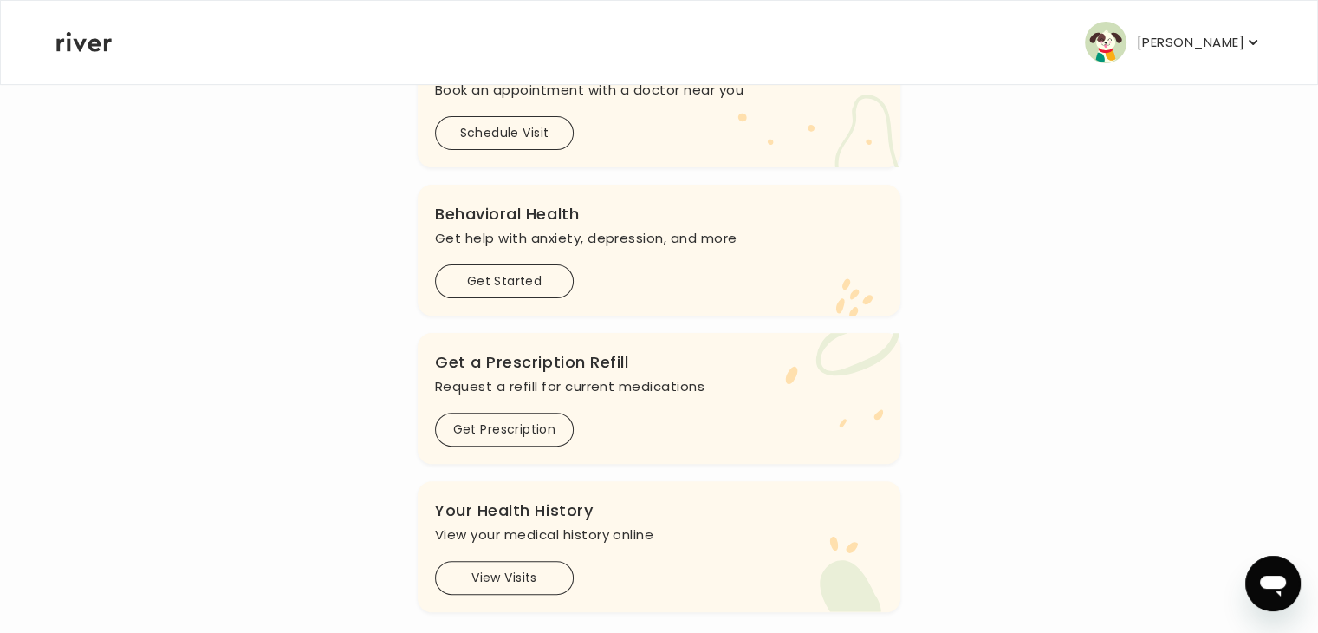
scroll to position [510, 0]
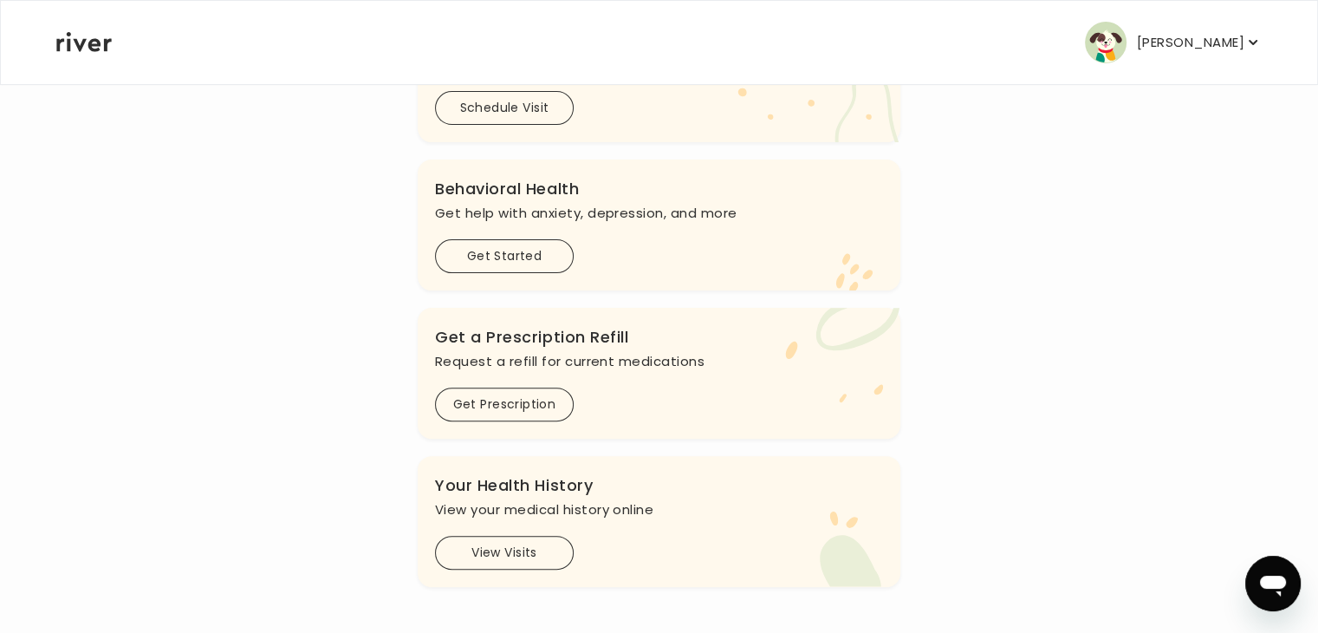
click at [590, 473] on h3 "Your Health History" at bounding box center [659, 485] width 448 height 24
click at [1146, 57] on button "[PERSON_NAME]" at bounding box center [1173, 43] width 177 height 42
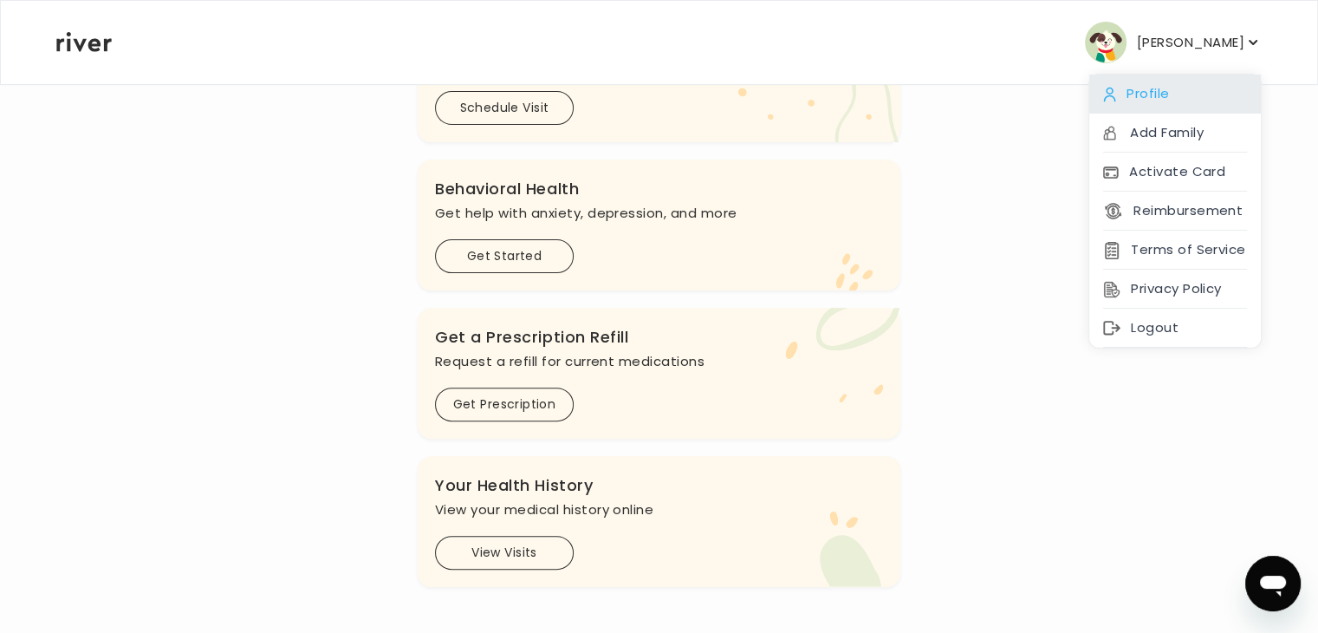
click at [1208, 110] on div "Profile" at bounding box center [1176, 94] width 172 height 39
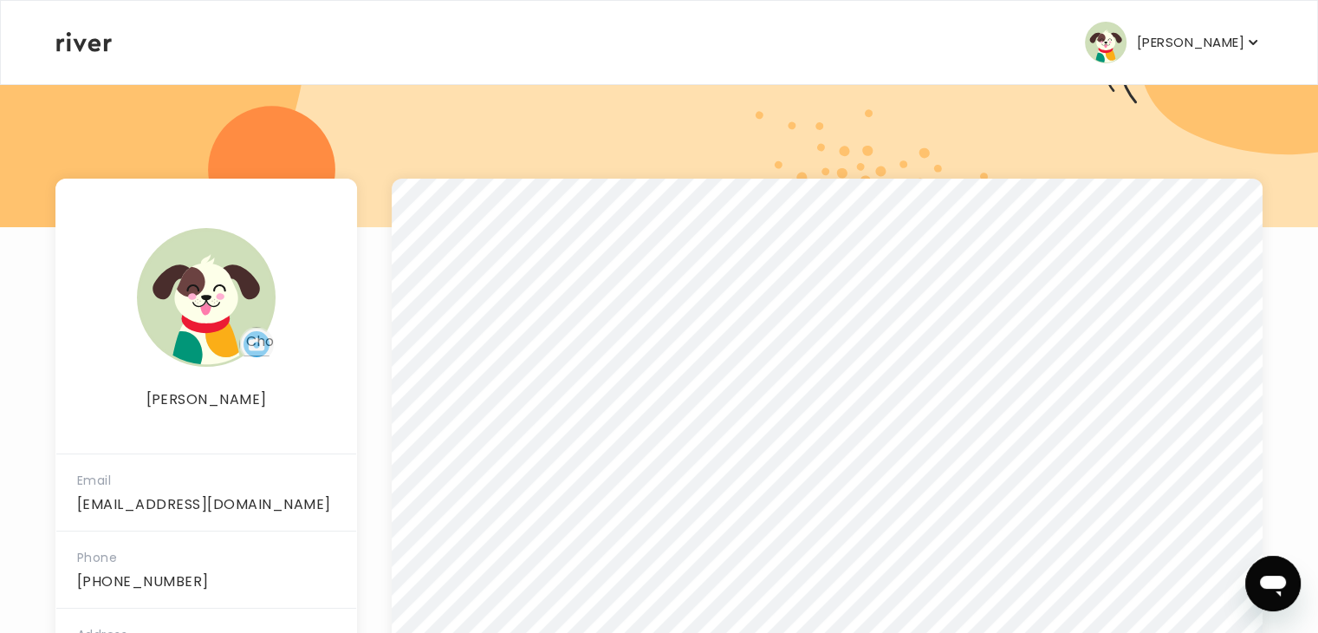
scroll to position [163, 0]
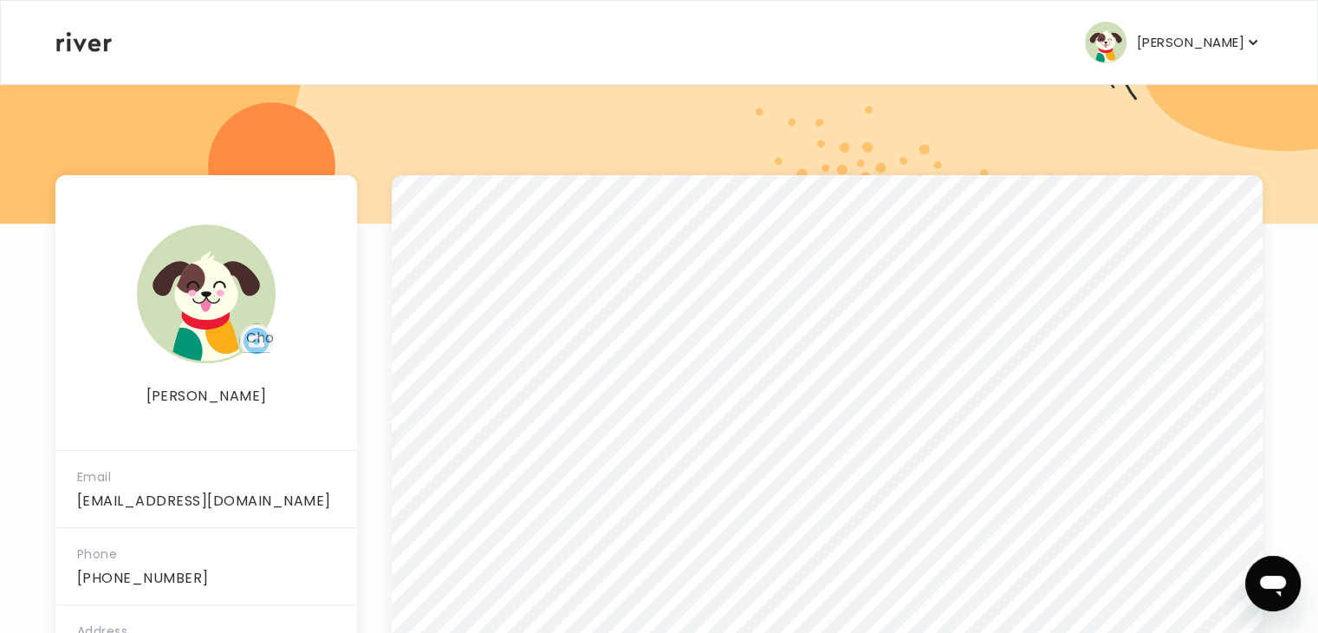
click at [109, 23] on div "[PERSON_NAME] Profile Add Family Activate Card Reimbursement Terms of Service P…" at bounding box center [659, 42] width 1206 height 83
click at [88, 52] on icon at bounding box center [83, 42] width 55 height 20
